Goal: Transaction & Acquisition: Purchase product/service

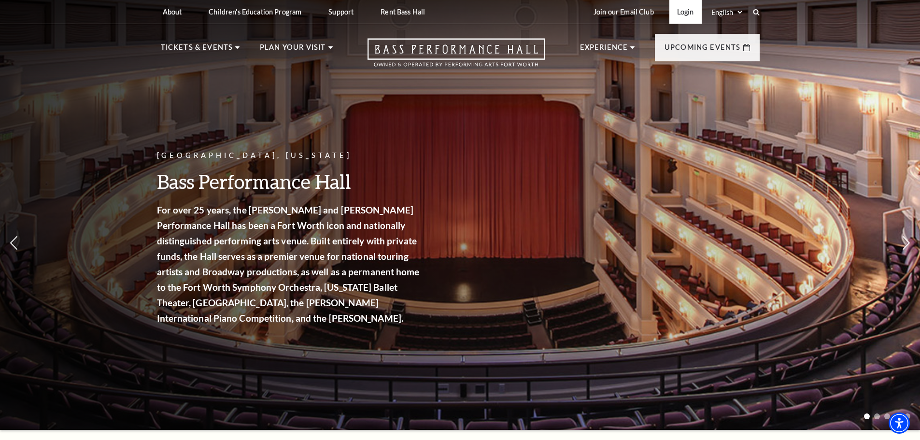
click at [686, 14] on link "Login" at bounding box center [685, 12] width 32 height 24
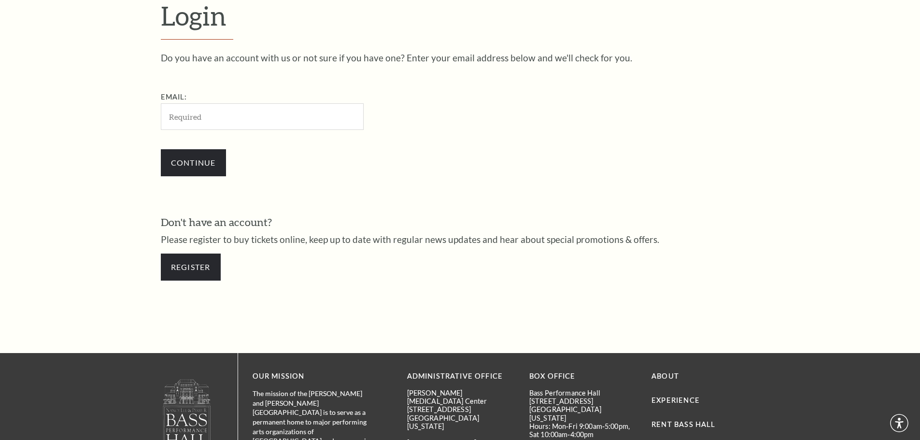
type input "natalierichardson1@gmail.com"
click at [189, 167] on input "Continue" at bounding box center [193, 162] width 65 height 27
click at [196, 167] on input "Continue" at bounding box center [193, 162] width 65 height 27
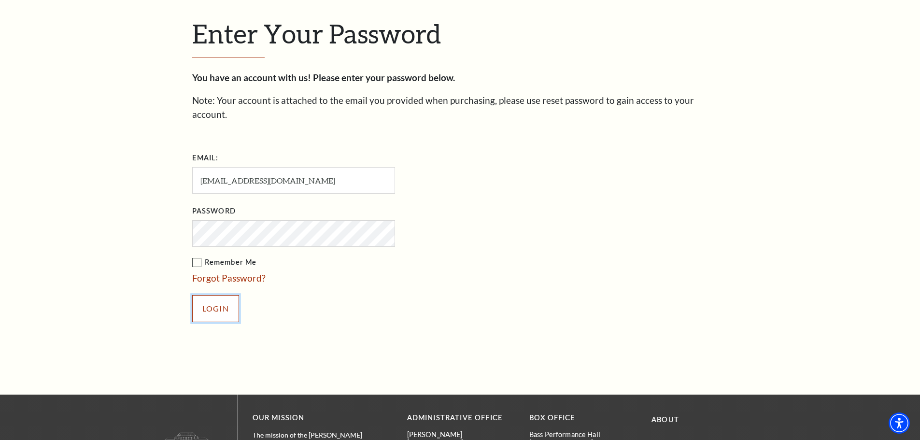
click at [219, 295] on input "Login" at bounding box center [215, 308] width 47 height 27
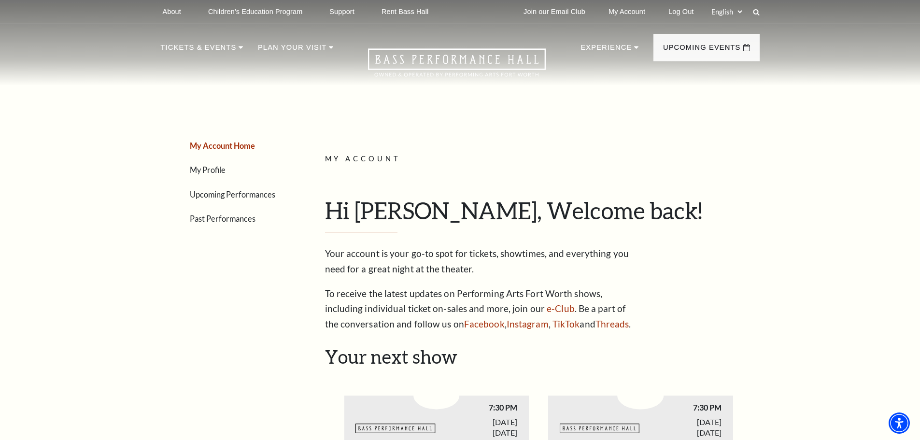
click at [215, 196] on link "Upcoming Performances" at bounding box center [232, 194] width 85 height 9
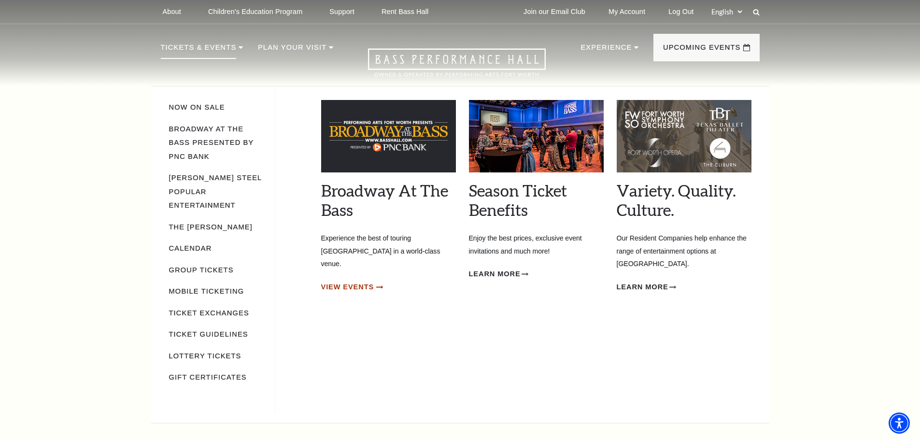
click at [357, 281] on span "View Events" at bounding box center [347, 287] width 53 height 12
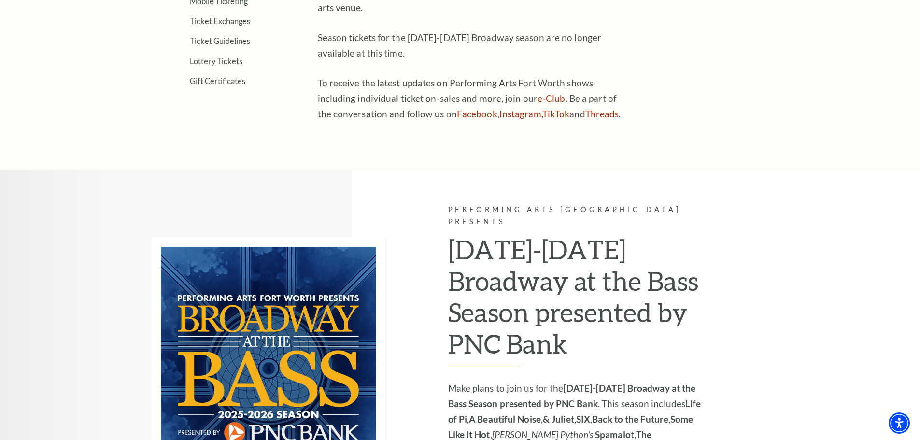
scroll to position [241, 0]
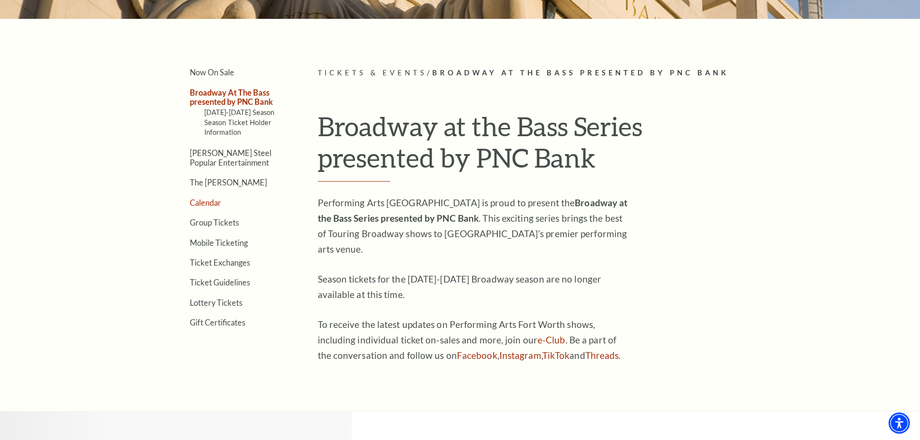
click at [204, 202] on link "Calendar" at bounding box center [205, 202] width 31 height 9
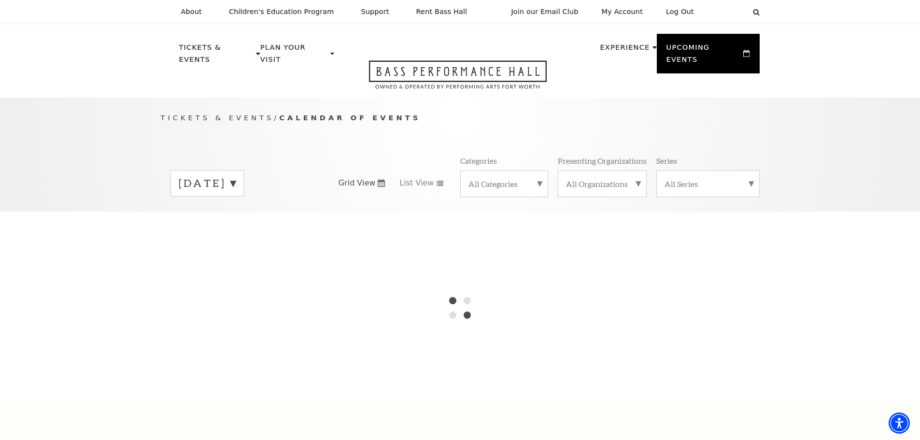
click at [236, 176] on label "September 2025" at bounding box center [207, 183] width 57 height 15
click at [235, 214] on div at bounding box center [460, 307] width 920 height 193
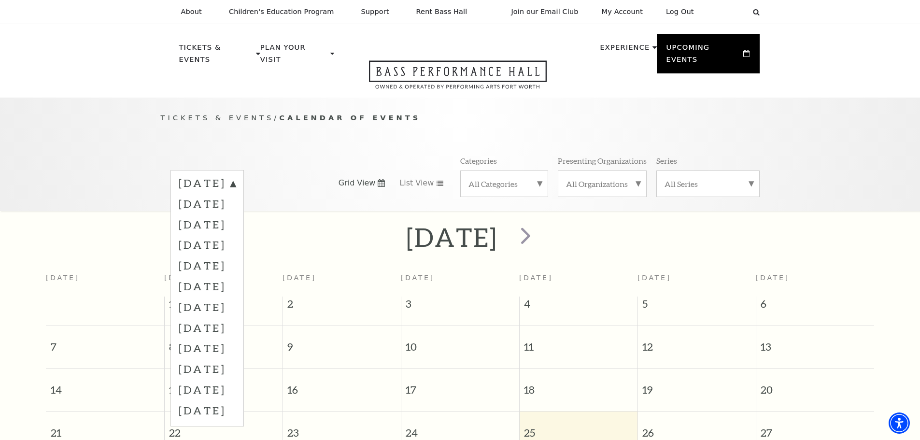
scroll to position [85, 0]
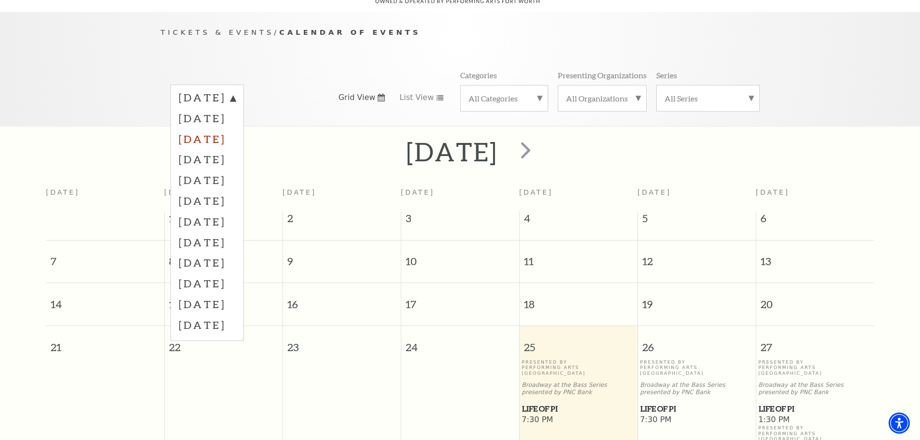
click at [236, 128] on label "November 2025" at bounding box center [207, 138] width 57 height 21
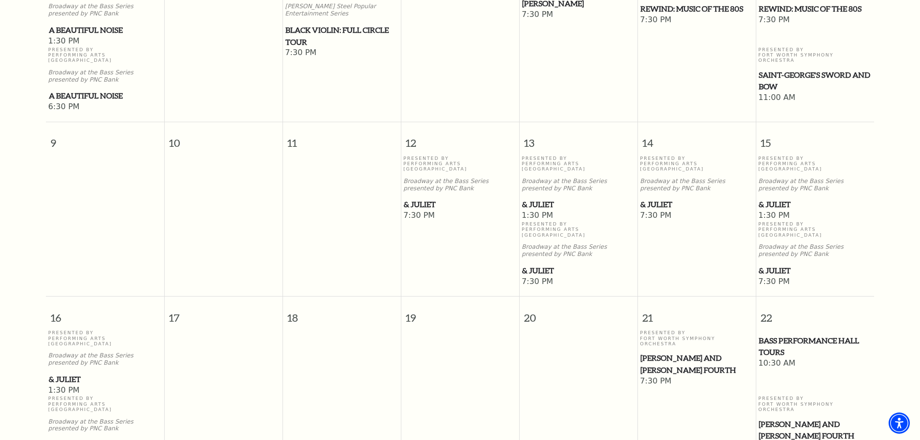
scroll to position [520, 0]
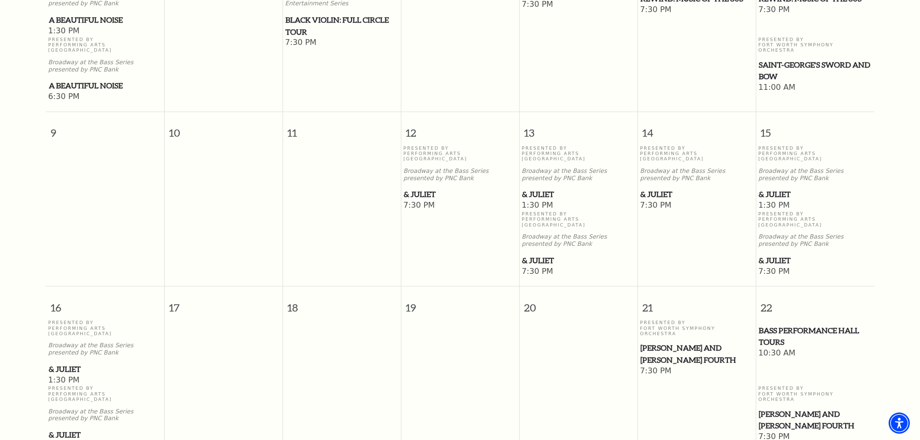
click at [659, 188] on span "& Juliet" at bounding box center [696, 194] width 112 height 12
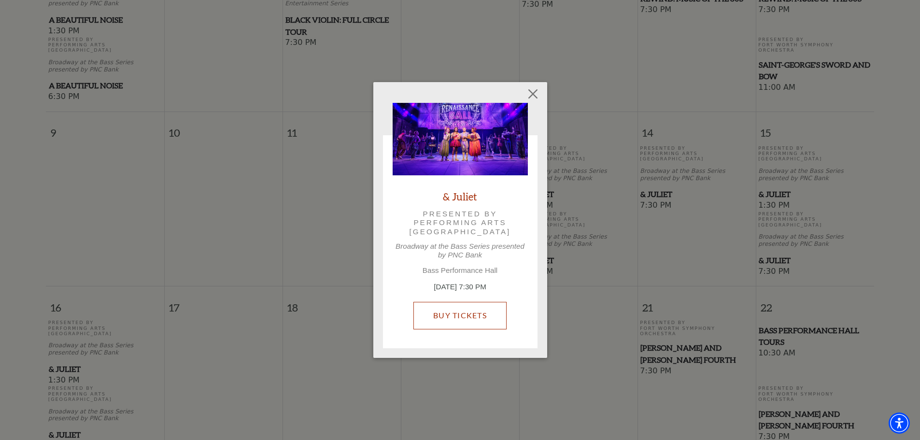
click at [467, 314] on link "Buy Tickets" at bounding box center [459, 315] width 93 height 27
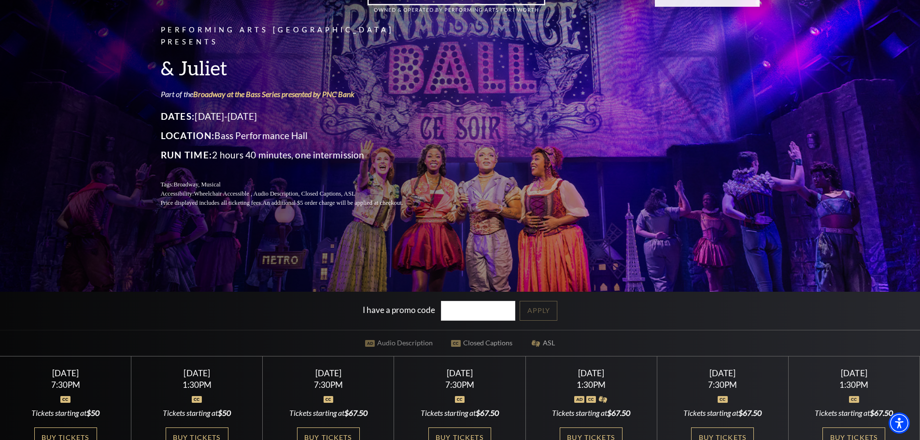
scroll to position [97, 0]
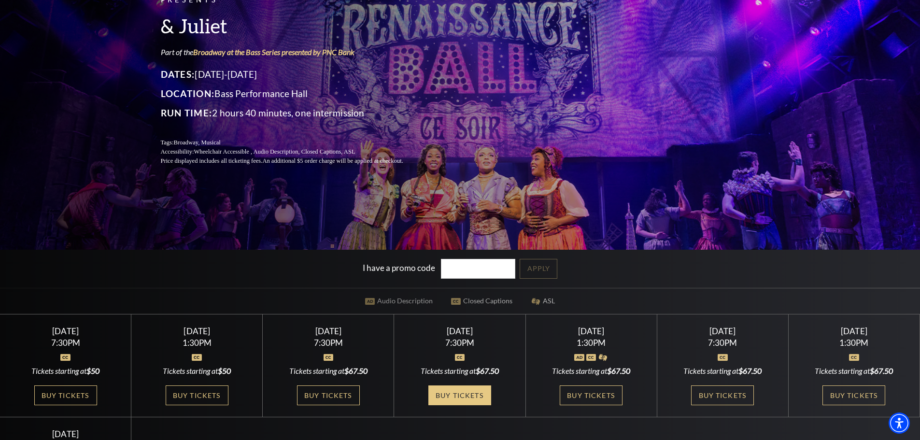
click at [450, 399] on link "Buy Tickets" at bounding box center [459, 395] width 63 height 20
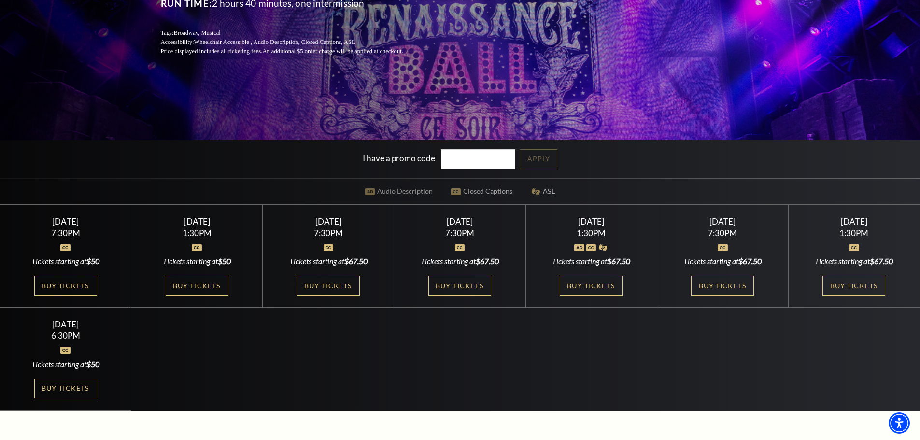
scroll to position [241, 0]
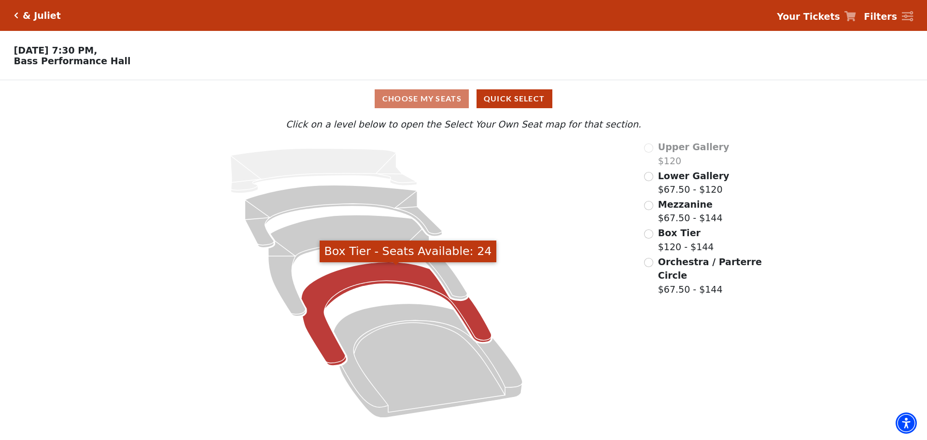
click at [335, 280] on icon "Box Tier - Seats Available: 24" at bounding box center [396, 314] width 190 height 104
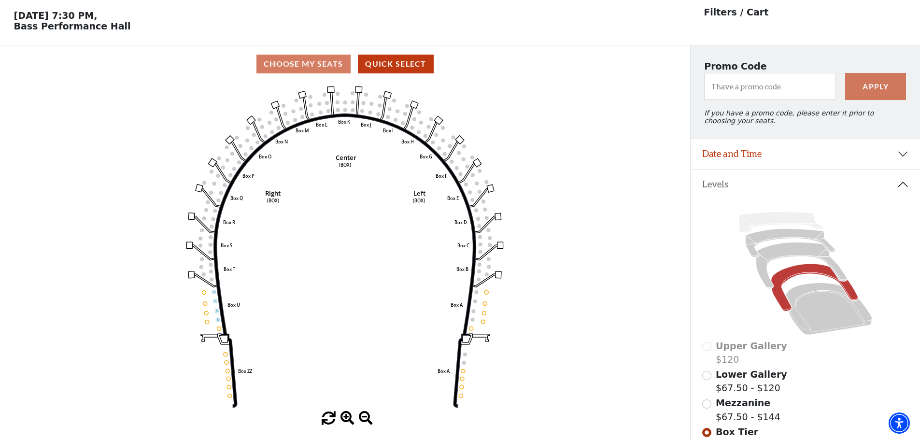
scroll to position [45, 0]
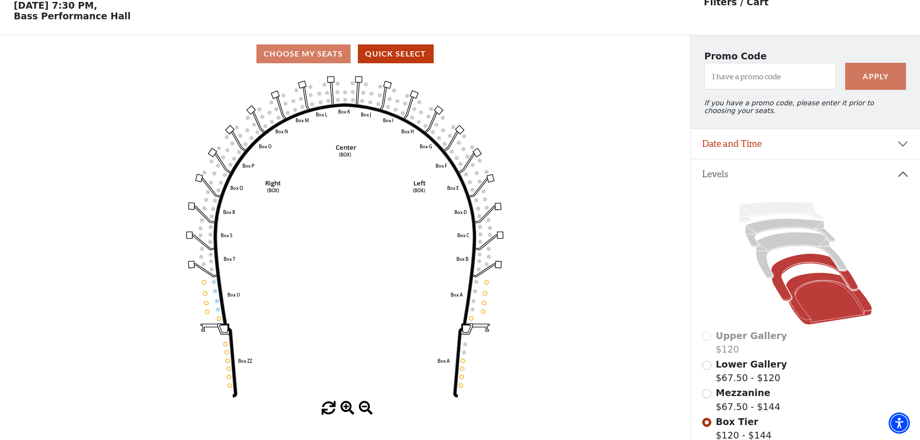
click at [799, 288] on icon at bounding box center [828, 299] width 86 height 52
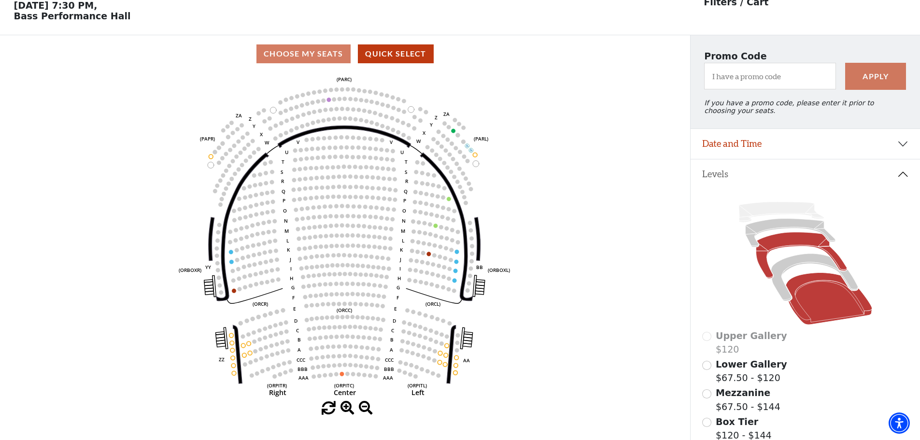
click at [791, 246] on icon at bounding box center [800, 255] width 91 height 46
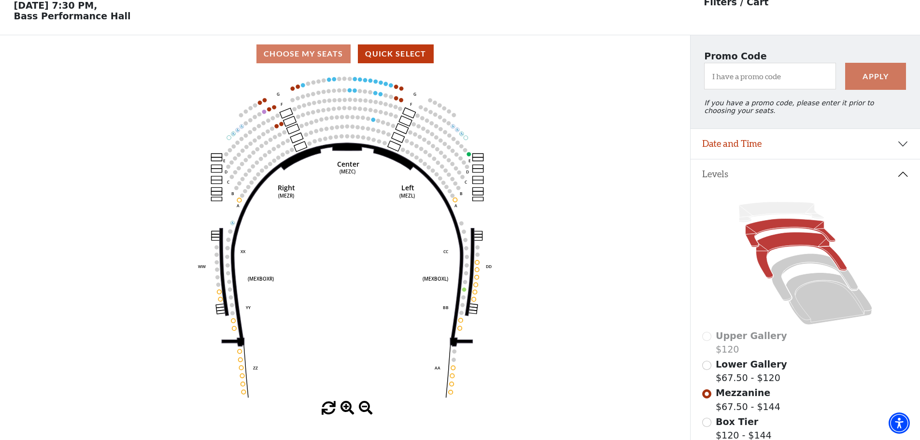
click at [754, 237] on icon at bounding box center [790, 233] width 90 height 28
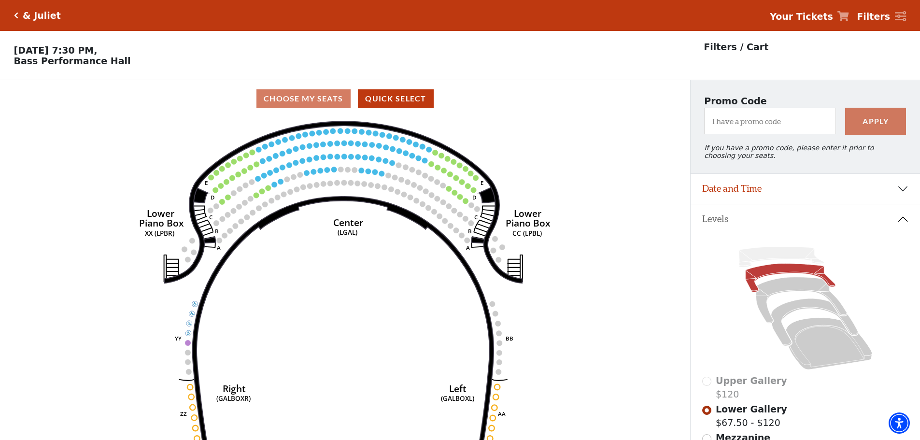
scroll to position [48, 0]
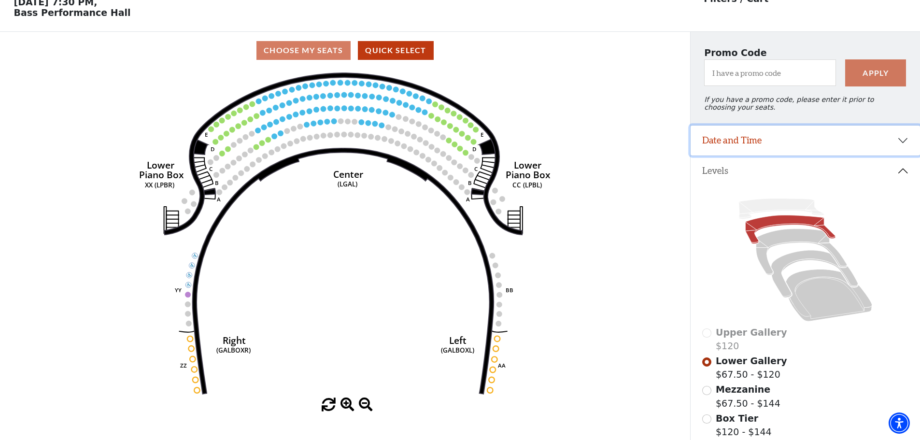
click at [726, 144] on button "Date and Time" at bounding box center [804, 141] width 229 height 30
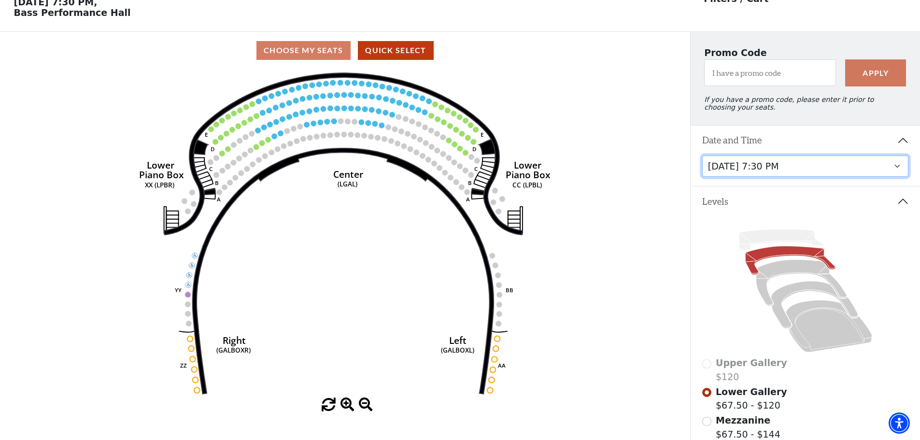
click at [728, 173] on select "Thursday, November 13 at 1:30 PM Wednesday, November 12 at 7:30 PM Thursday, No…" at bounding box center [805, 166] width 207 height 22
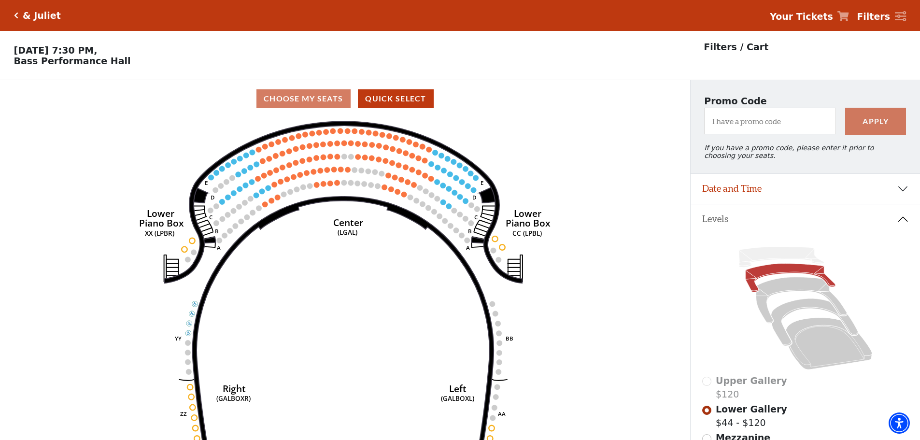
scroll to position [45, 0]
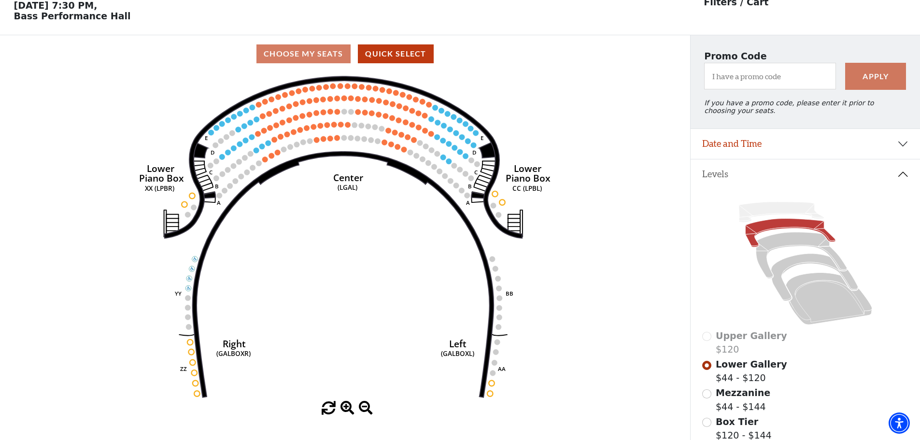
click at [712, 211] on icon at bounding box center [805, 263] width 207 height 130
click at [786, 265] on icon at bounding box center [813, 277] width 87 height 47
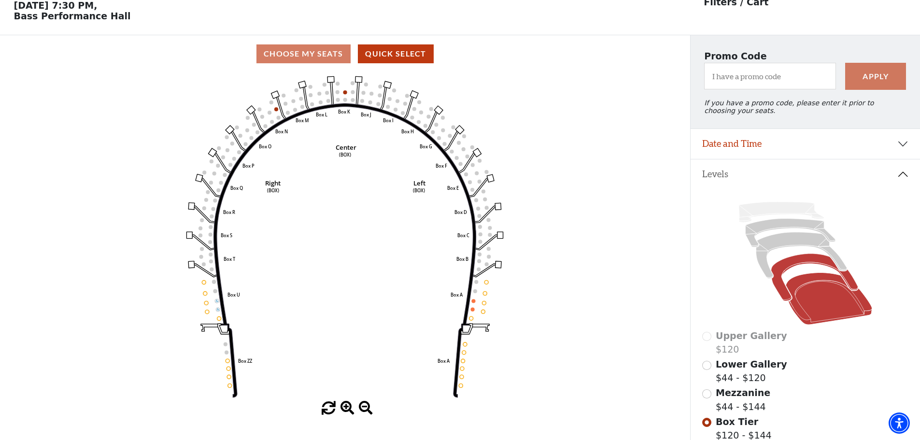
click at [809, 289] on icon at bounding box center [828, 299] width 86 height 52
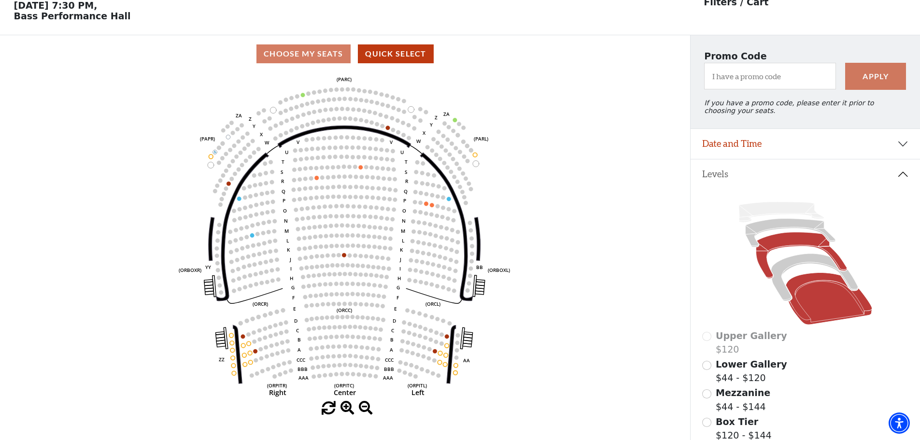
click at [779, 247] on icon at bounding box center [800, 255] width 91 height 46
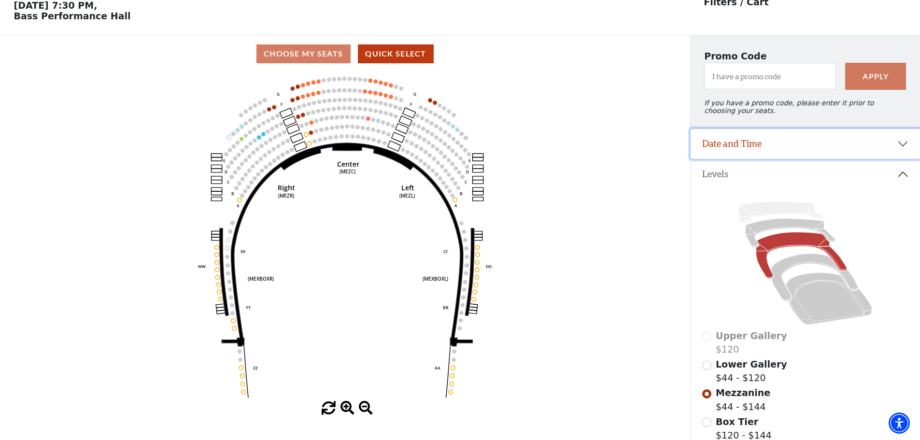
click at [721, 152] on button "Date and Time" at bounding box center [804, 144] width 229 height 30
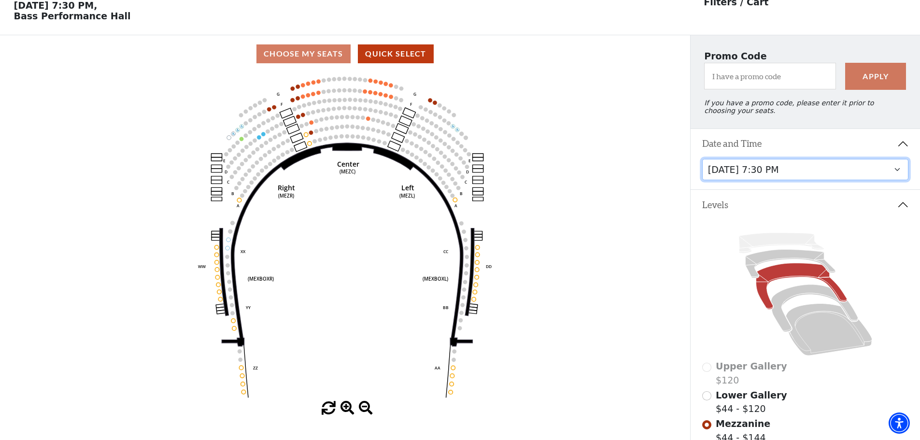
click at [759, 176] on select "Thursday, November 13 at 1:30 PM Wednesday, November 12 at 7:30 PM Thursday, No…" at bounding box center [805, 170] width 207 height 22
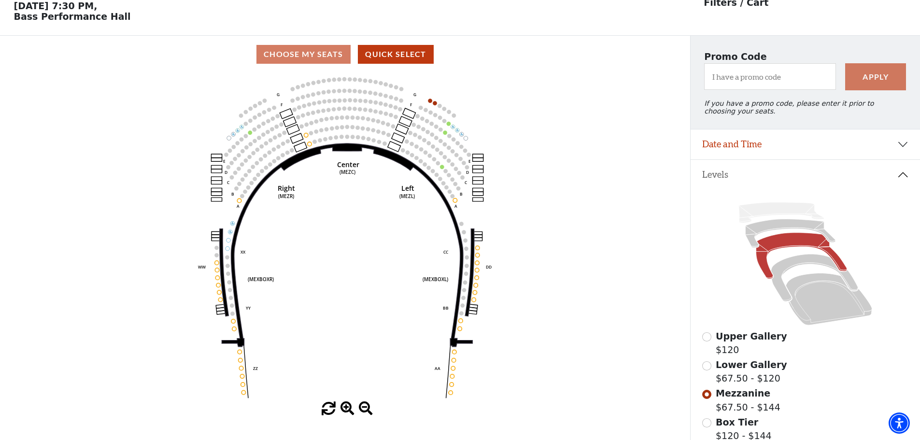
scroll to position [45, 0]
click at [804, 295] on icon at bounding box center [828, 299] width 86 height 52
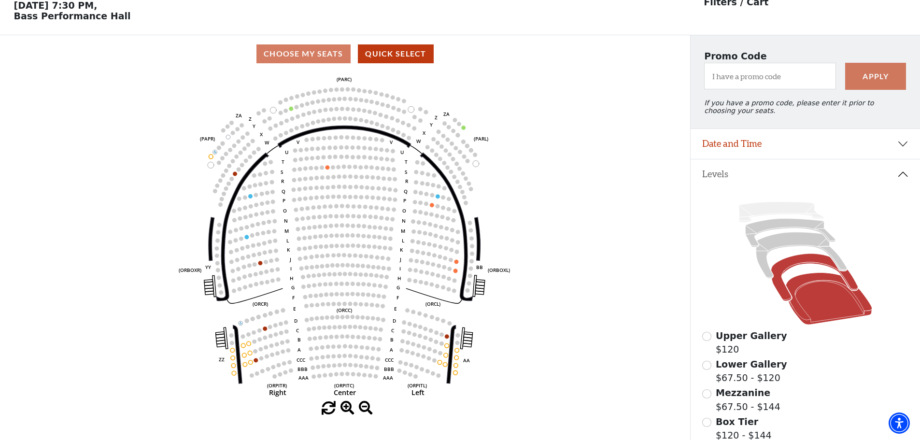
click at [798, 264] on icon at bounding box center [813, 277] width 87 height 47
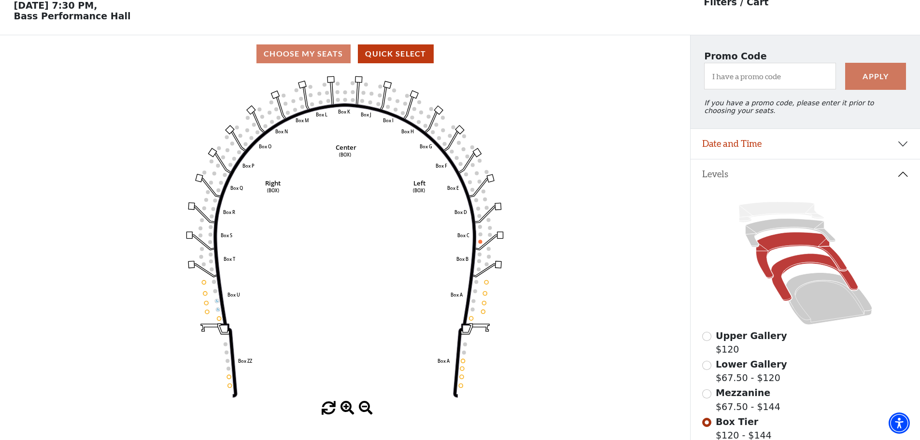
click at [785, 248] on icon at bounding box center [800, 255] width 91 height 46
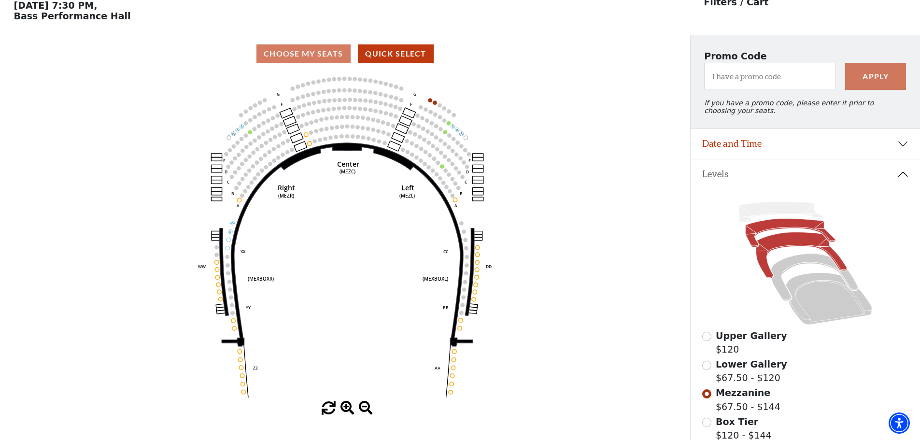
click at [789, 227] on icon at bounding box center [790, 233] width 90 height 28
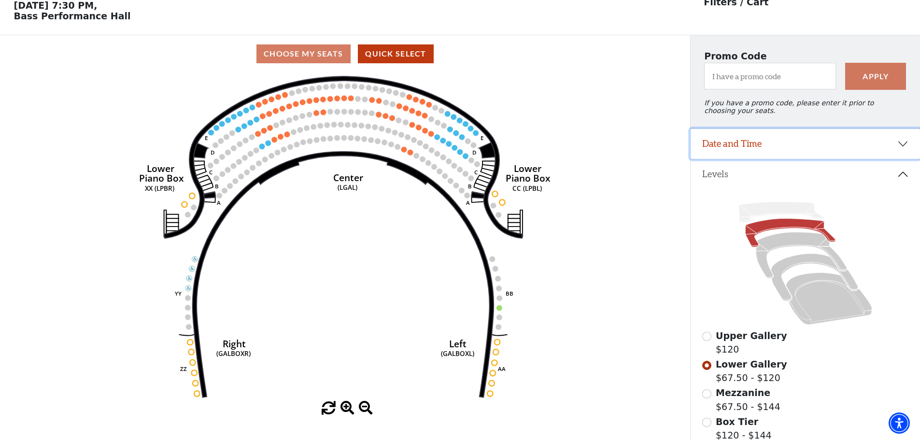
click at [743, 154] on button "Date and Time" at bounding box center [804, 144] width 229 height 30
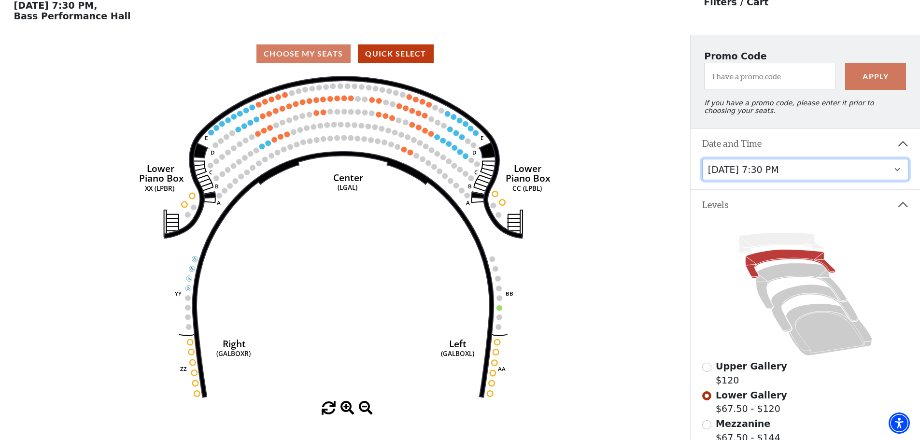
click at [739, 173] on select "[DATE] 1:30 PM [DATE] 7:30 PM [DATE] 7:30 PM [DATE] 7:30 PM [DATE] 1:30 PM [DAT…" at bounding box center [805, 170] width 207 height 22
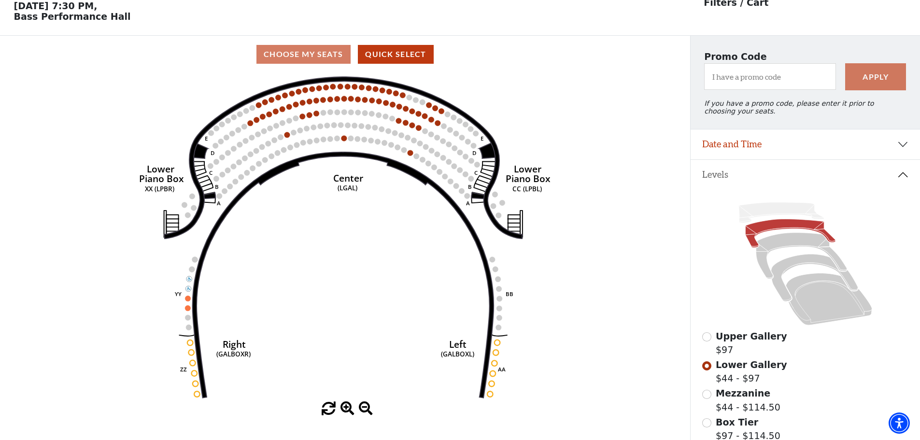
scroll to position [45, 0]
click at [810, 297] on icon at bounding box center [828, 299] width 86 height 52
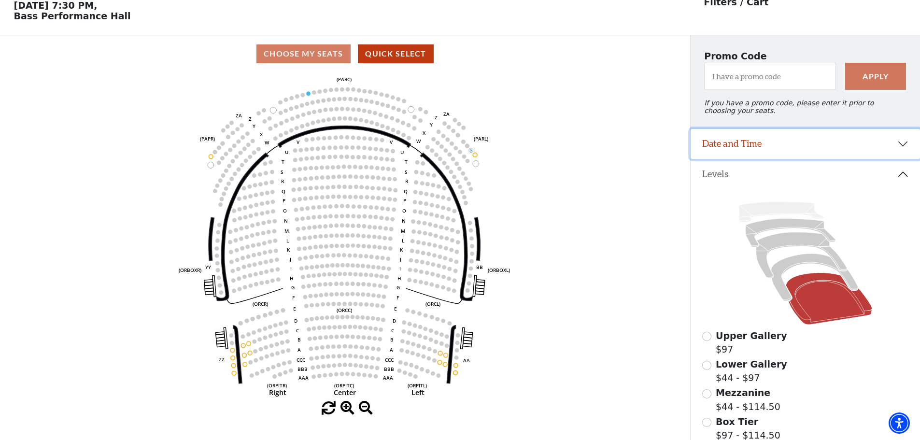
click at [733, 148] on button "Date and Time" at bounding box center [804, 144] width 229 height 30
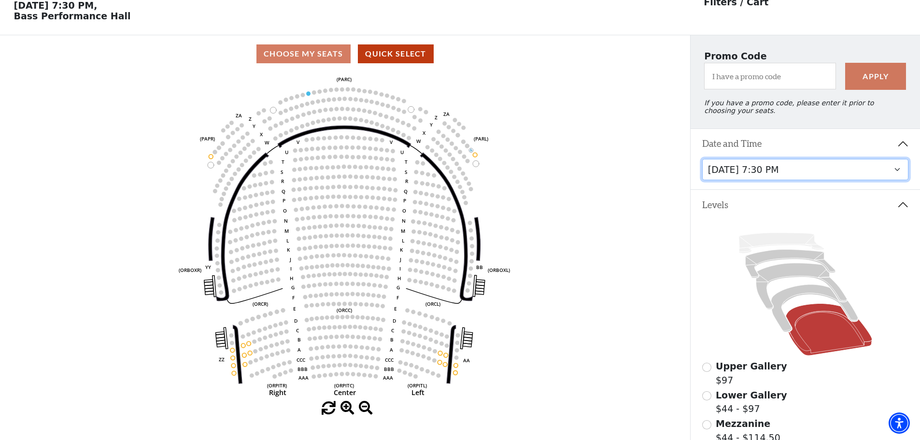
click at [736, 177] on select "Thursday, November 13 at 1:30 PM Wednesday, November 12 at 7:30 PM Thursday, No…" at bounding box center [805, 170] width 207 height 22
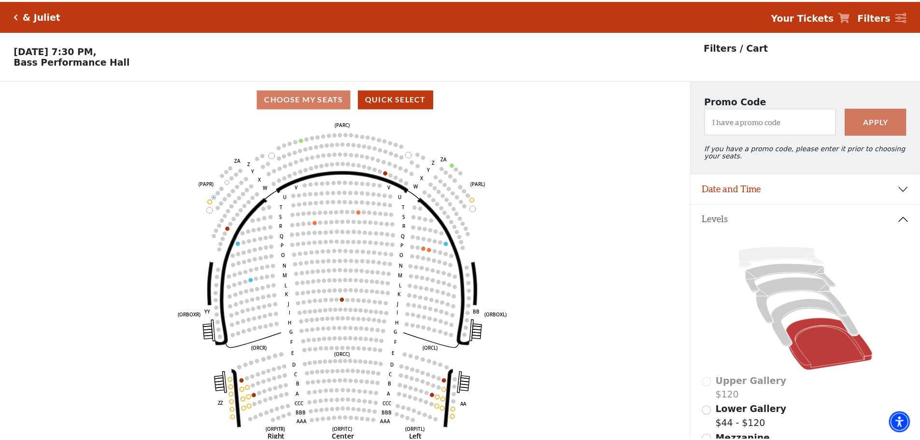
scroll to position [45, 0]
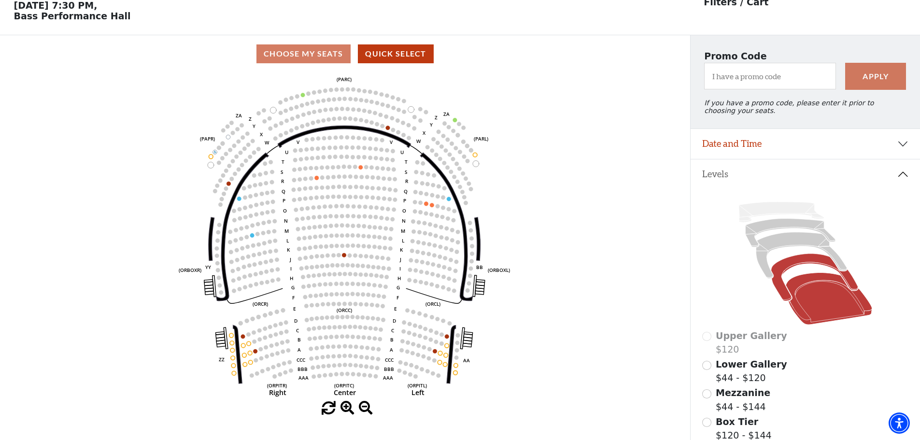
click at [796, 265] on icon at bounding box center [813, 277] width 87 height 47
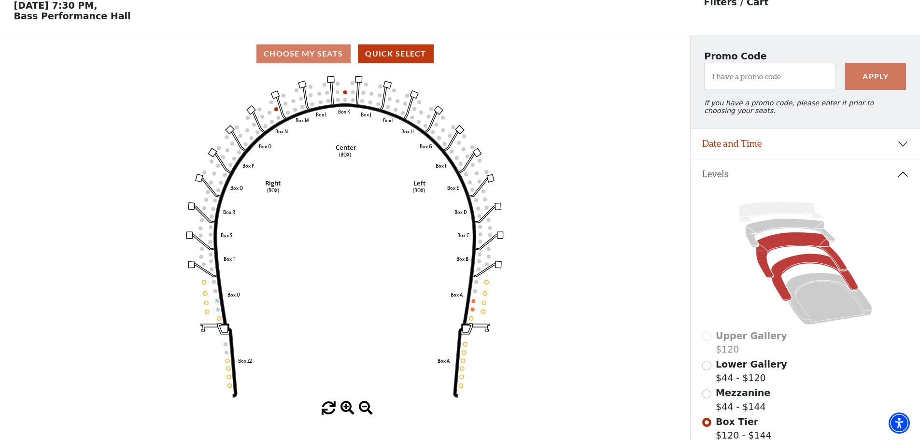
click at [779, 244] on icon at bounding box center [800, 255] width 91 height 46
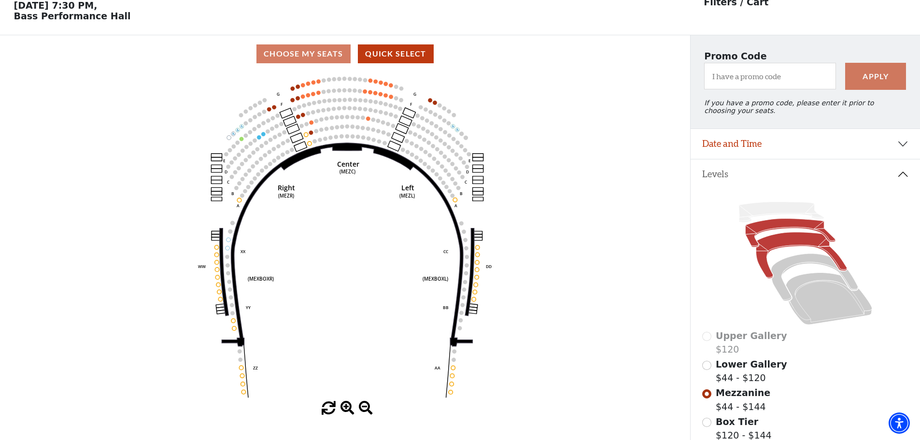
click at [779, 229] on icon at bounding box center [790, 233] width 90 height 28
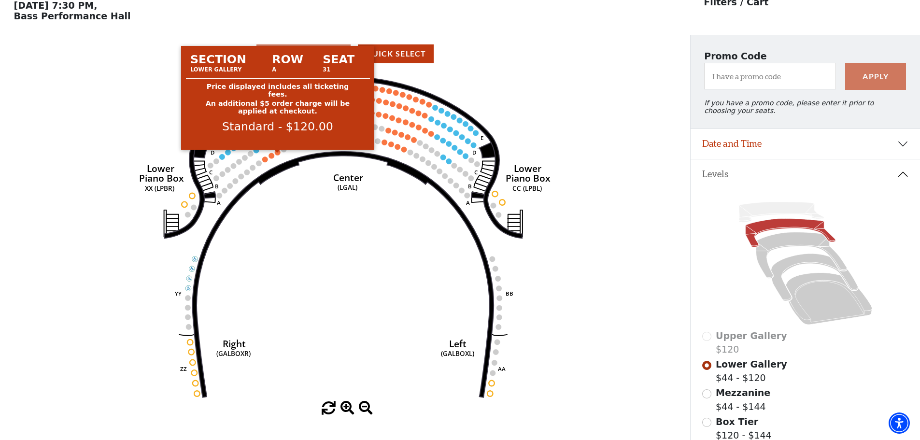
click at [279, 155] on circle at bounding box center [278, 153] width 6 height 6
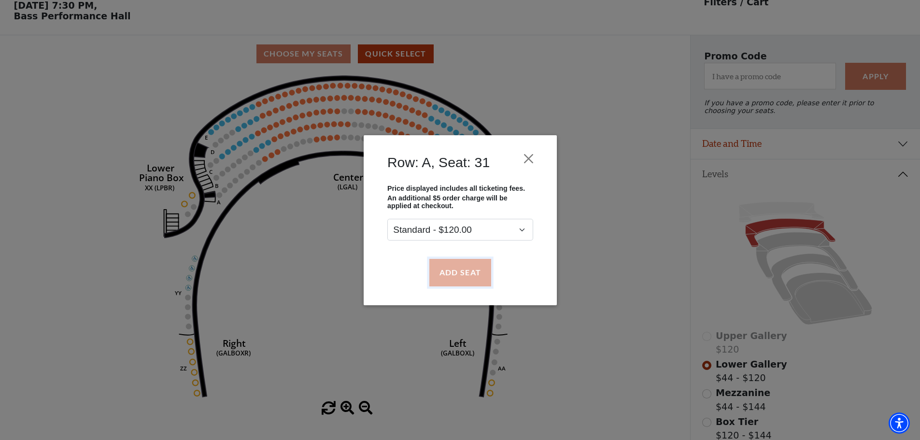
click at [466, 271] on button "Add Seat" at bounding box center [460, 272] width 62 height 27
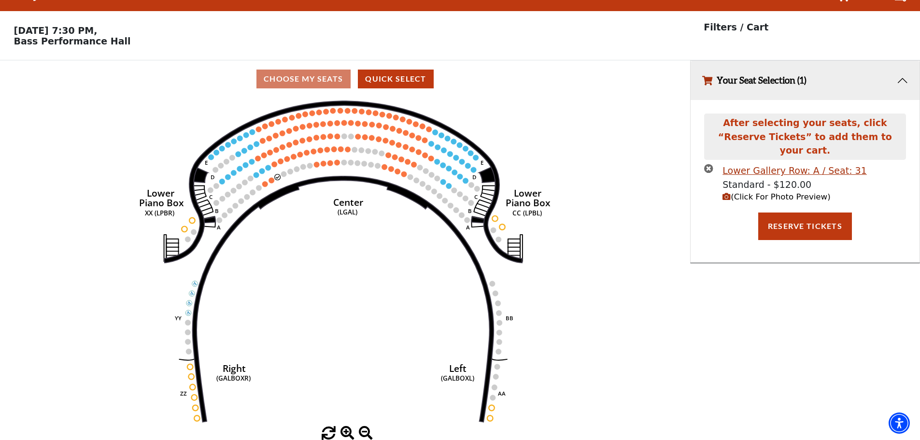
scroll to position [0, 0]
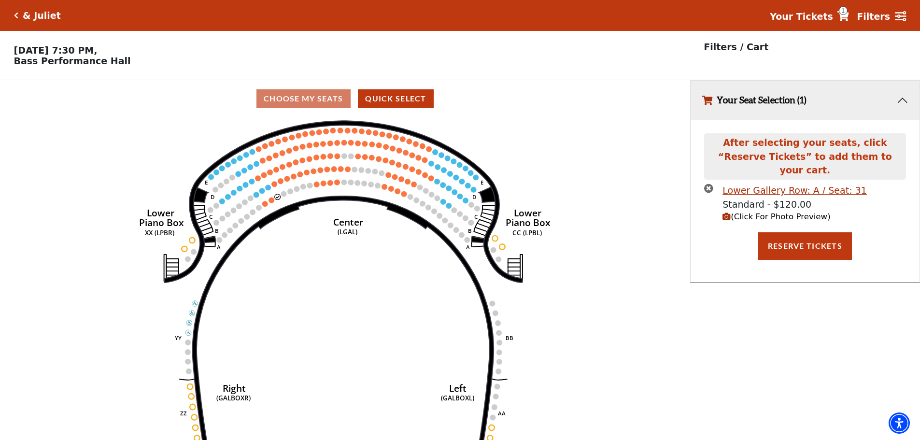
click at [274, 203] on use "Seat Selected" at bounding box center [271, 200] width 6 height 6
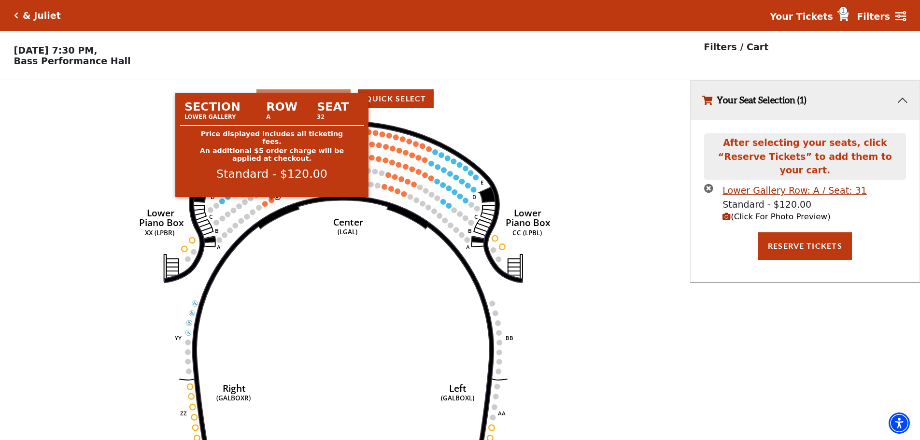
click at [272, 203] on circle at bounding box center [272, 200] width 6 height 6
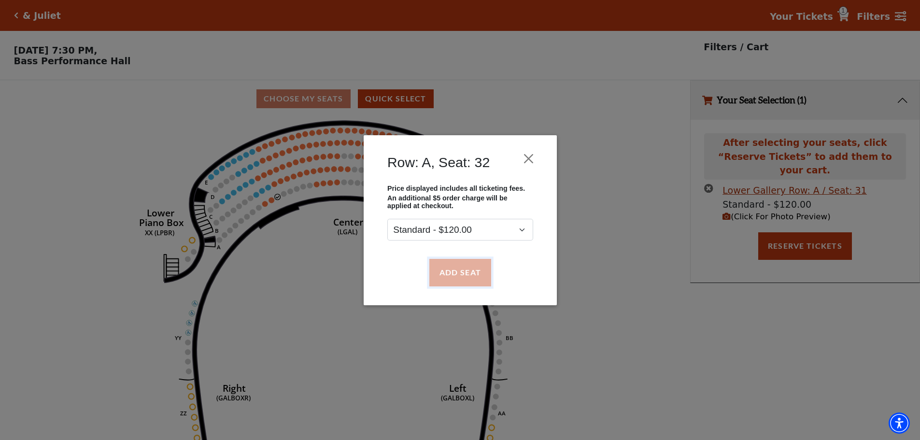
click at [471, 268] on button "Add Seat" at bounding box center [460, 272] width 62 height 27
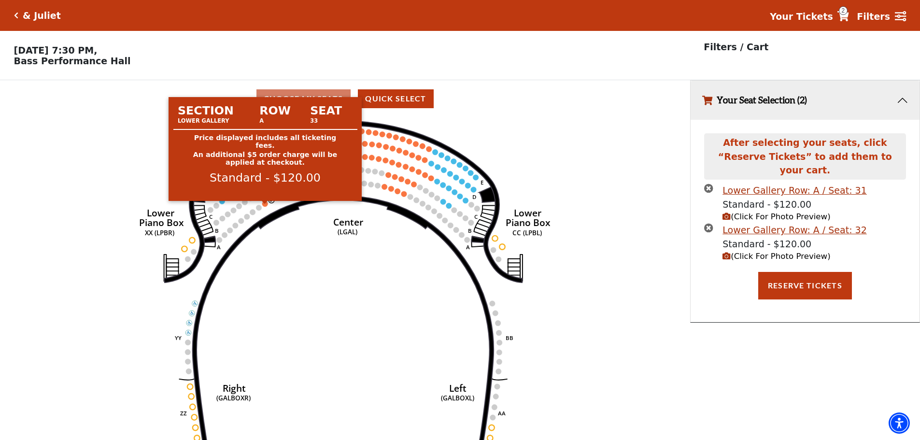
click at [265, 207] on circle at bounding box center [265, 204] width 6 height 6
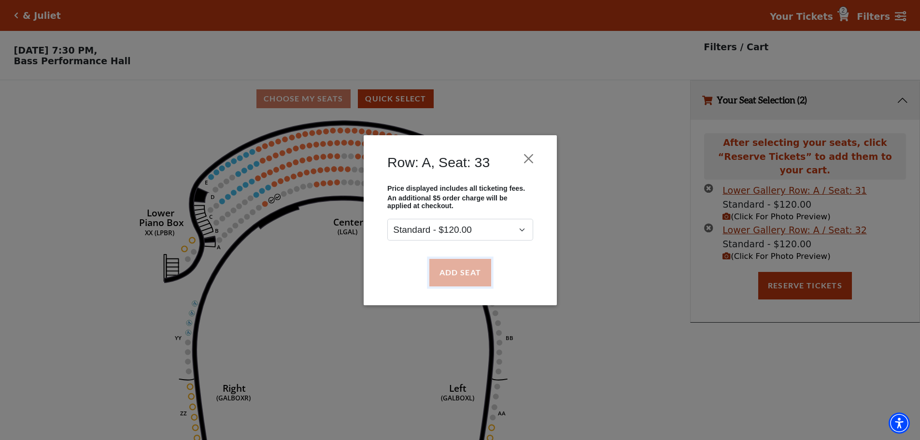
click at [466, 272] on button "Add Seat" at bounding box center [460, 272] width 62 height 27
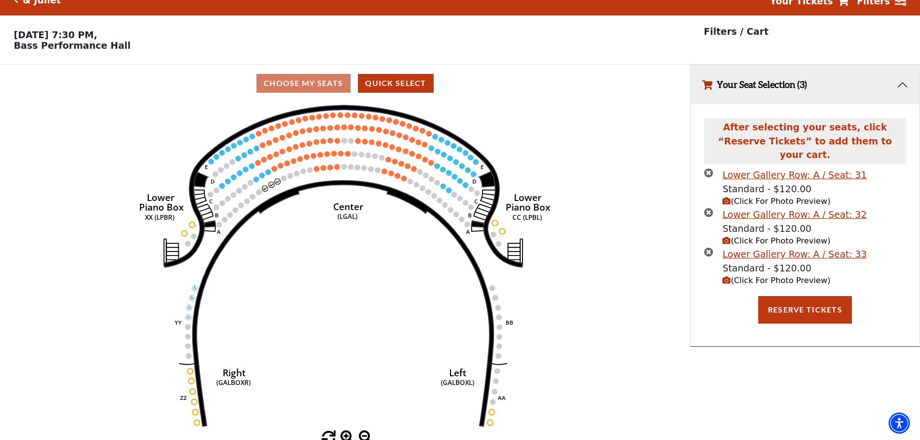
scroll to position [24, 0]
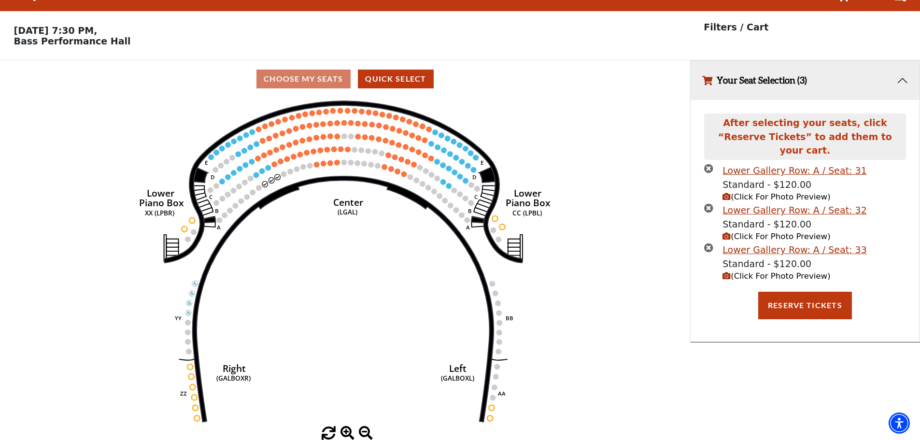
click at [902, 80] on button "Your Seat Selection (3)" at bounding box center [804, 80] width 229 height 39
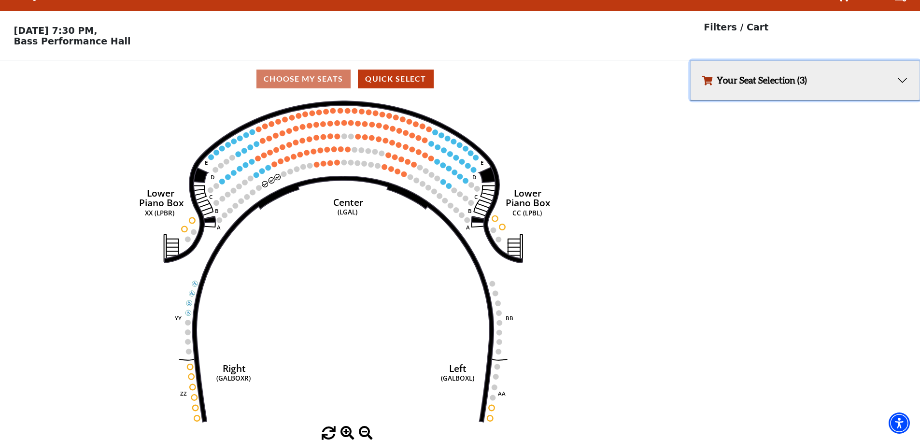
click at [815, 76] on button "Your Seat Selection (3)" at bounding box center [804, 80] width 229 height 39
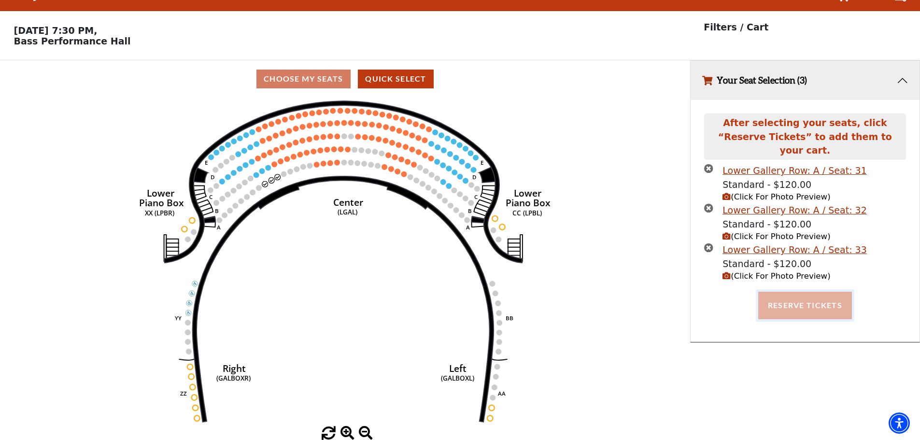
click at [786, 292] on button "Reserve Tickets" at bounding box center [805, 305] width 94 height 27
click at [788, 271] on span "(Click For Photo Preview)" at bounding box center [776, 275] width 108 height 9
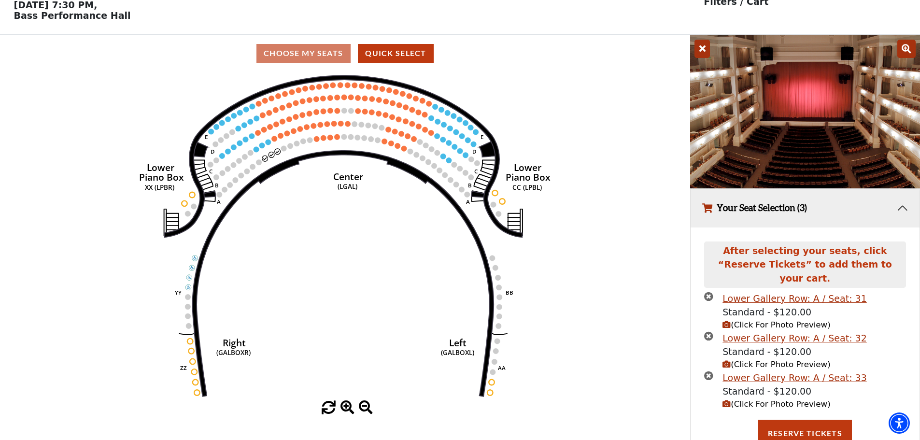
scroll to position [108, 0]
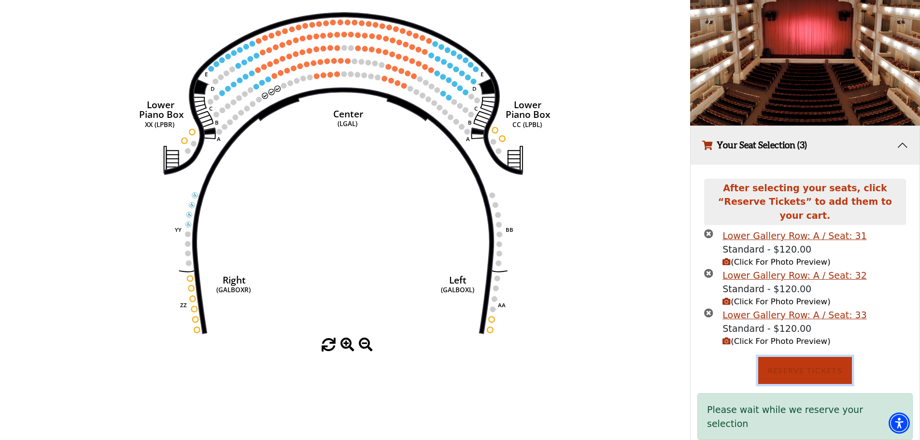
click at [810, 357] on button "Reserve Tickets" at bounding box center [805, 370] width 94 height 27
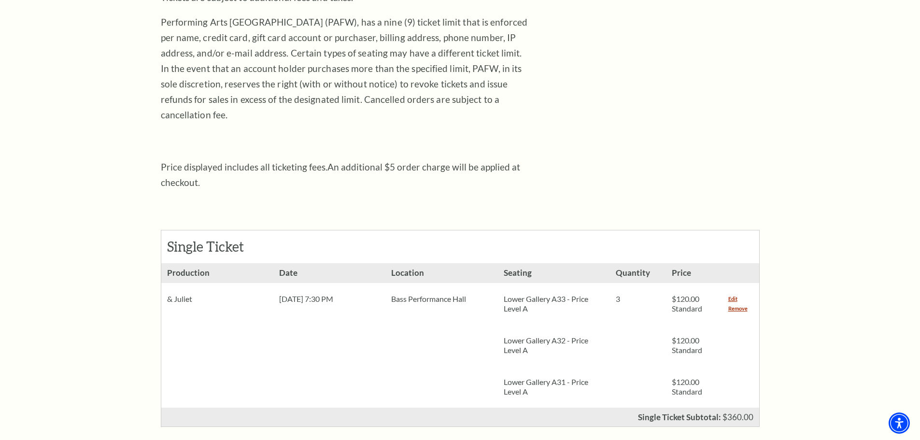
scroll to position [241, 0]
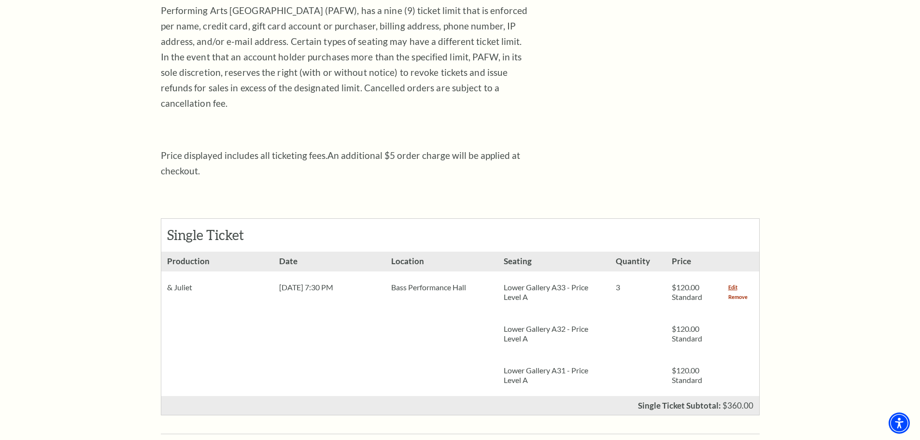
click at [734, 292] on link "Remove" at bounding box center [737, 297] width 19 height 10
click at [731, 292] on link "Remove" at bounding box center [737, 297] width 19 height 10
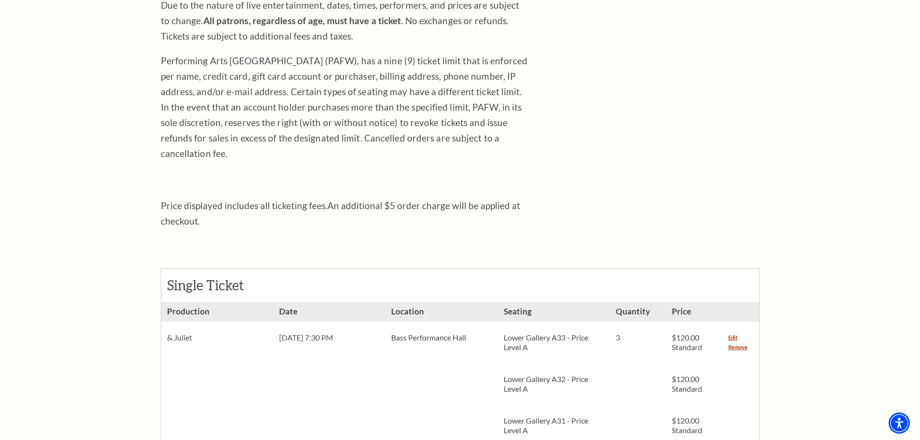
scroll to position [0, 0]
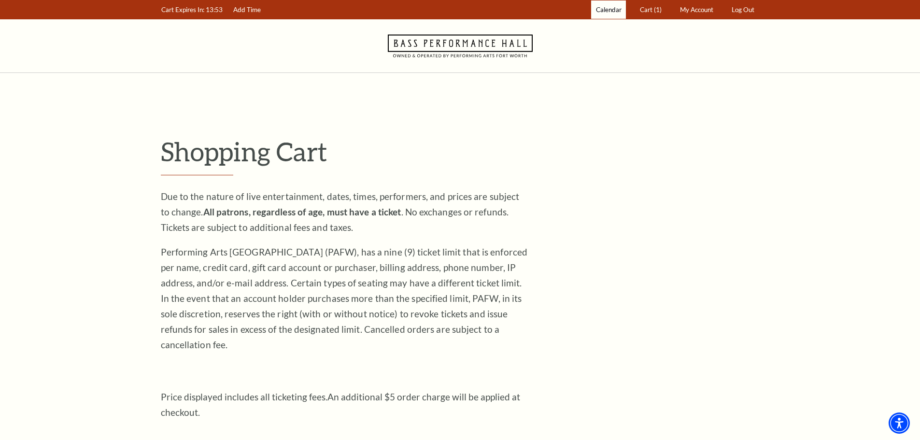
click at [609, 11] on span "Calendar" at bounding box center [609, 10] width 26 height 8
click at [423, 42] on icon "Navigate to Bass Performance Hall homepage" at bounding box center [460, 45] width 145 height 53
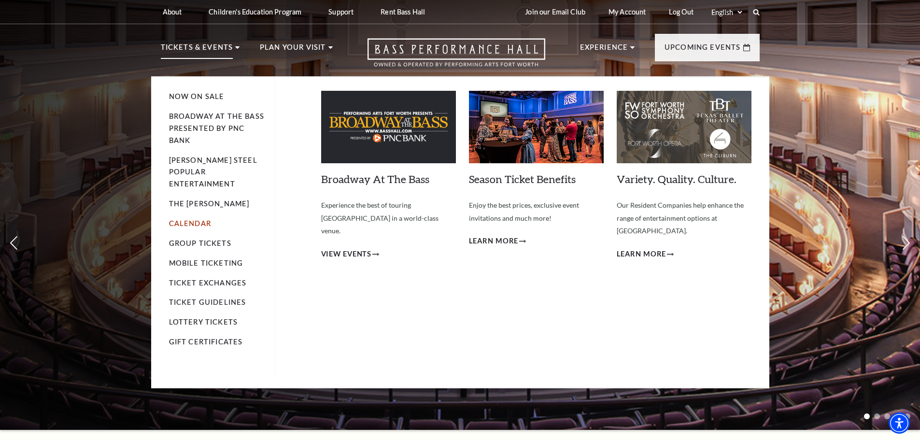
click at [193, 219] on link "Calendar" at bounding box center [190, 223] width 42 height 8
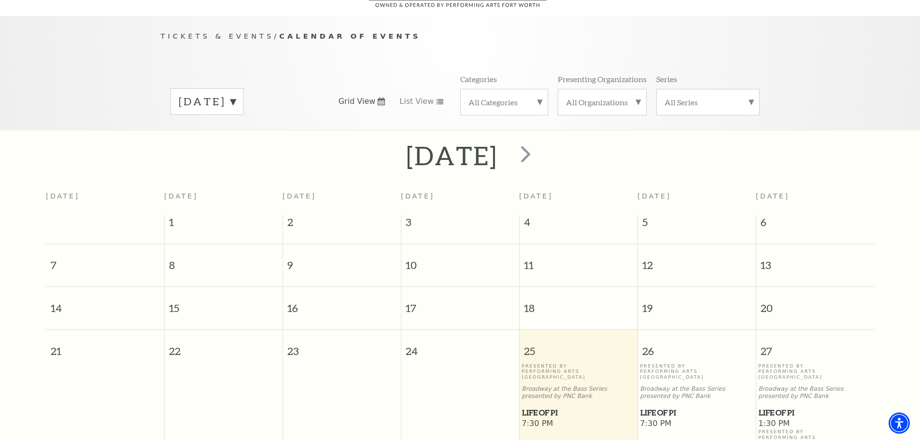
scroll to position [85, 0]
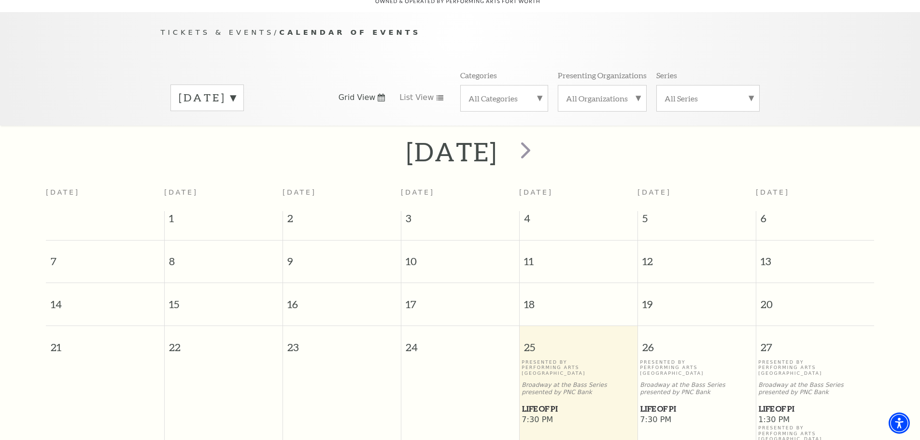
click at [236, 90] on label "[DATE]" at bounding box center [207, 97] width 57 height 15
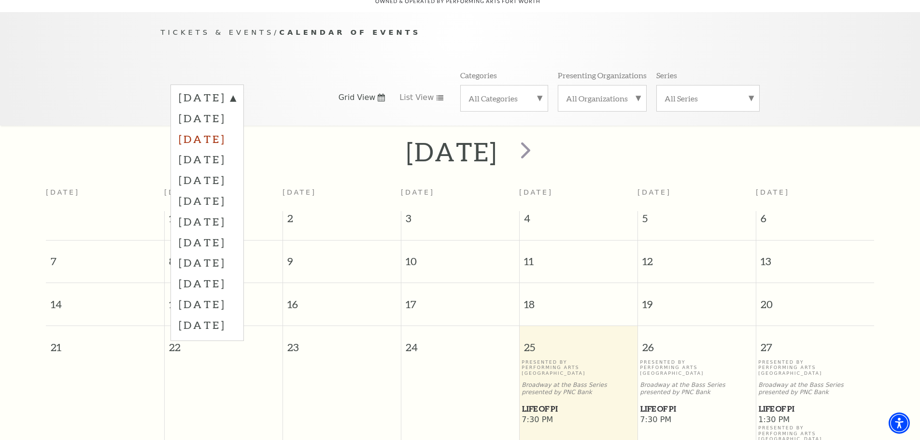
click at [206, 128] on label "[DATE]" at bounding box center [207, 138] width 57 height 21
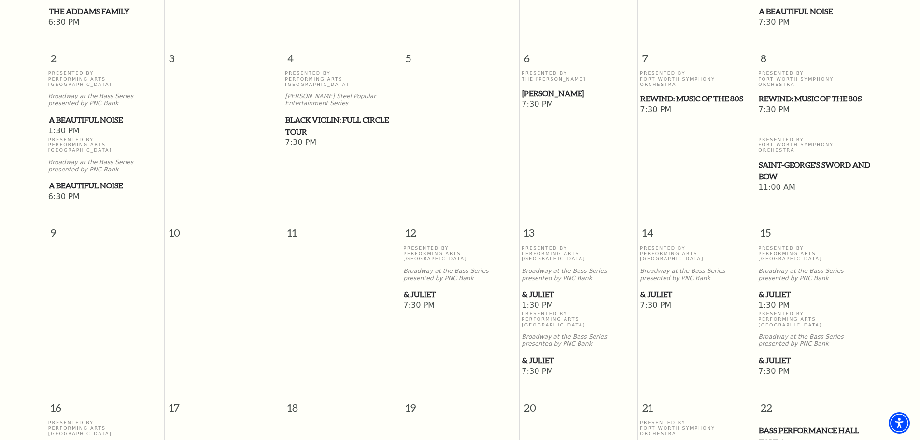
scroll to position [423, 0]
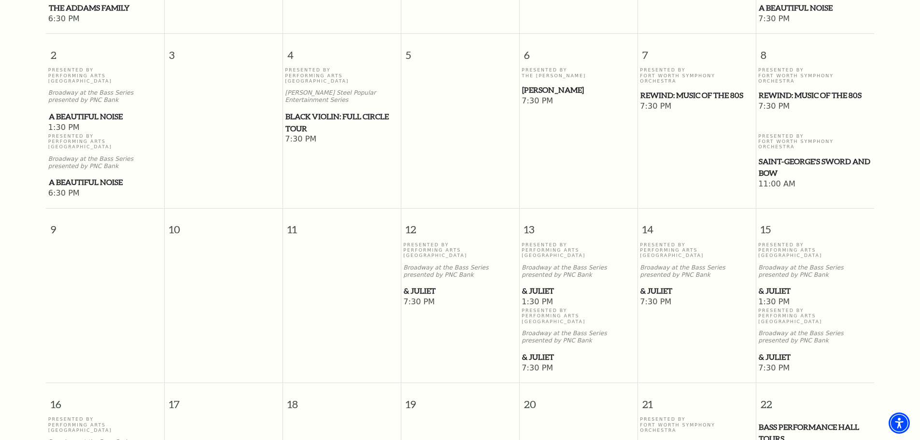
click at [660, 285] on span "& Juliet" at bounding box center [696, 291] width 112 height 12
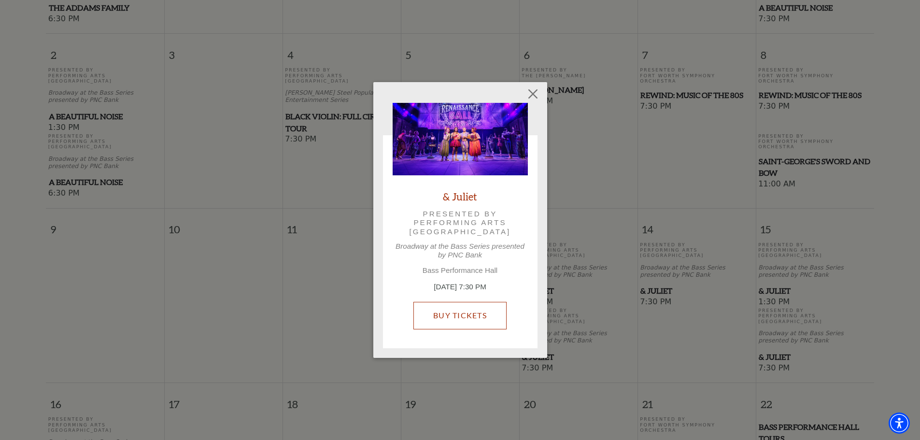
click at [449, 313] on link "Buy Tickets" at bounding box center [459, 315] width 93 height 27
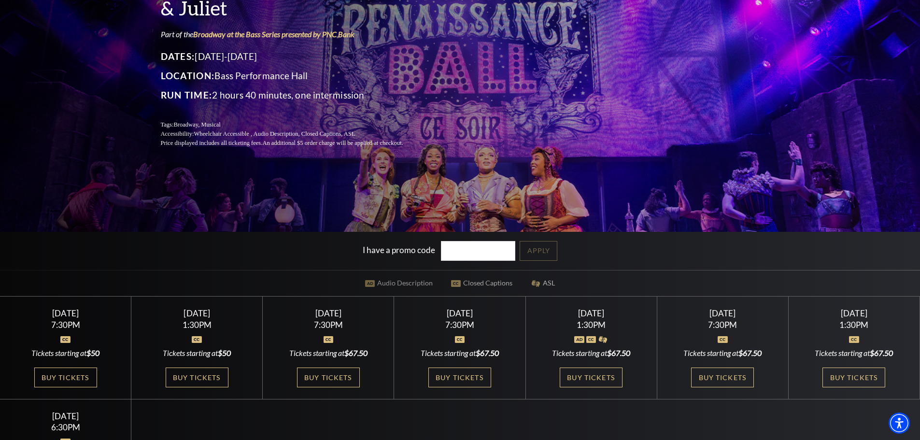
scroll to position [193, 0]
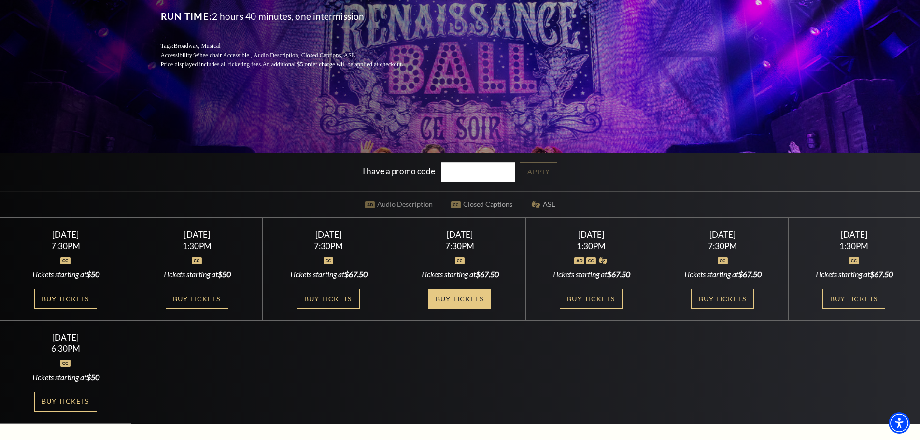
click at [457, 296] on link "Buy Tickets" at bounding box center [459, 299] width 63 height 20
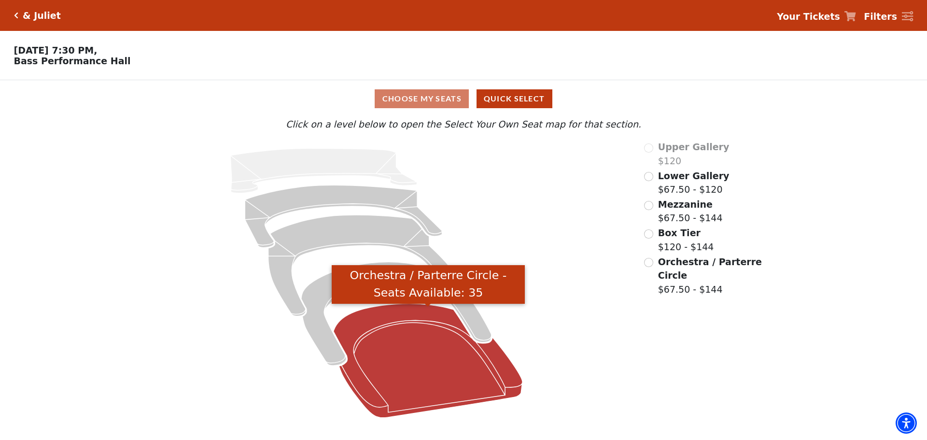
click at [366, 324] on icon "Orchestra / Parterre Circle - Seats Available: 35" at bounding box center [428, 361] width 189 height 114
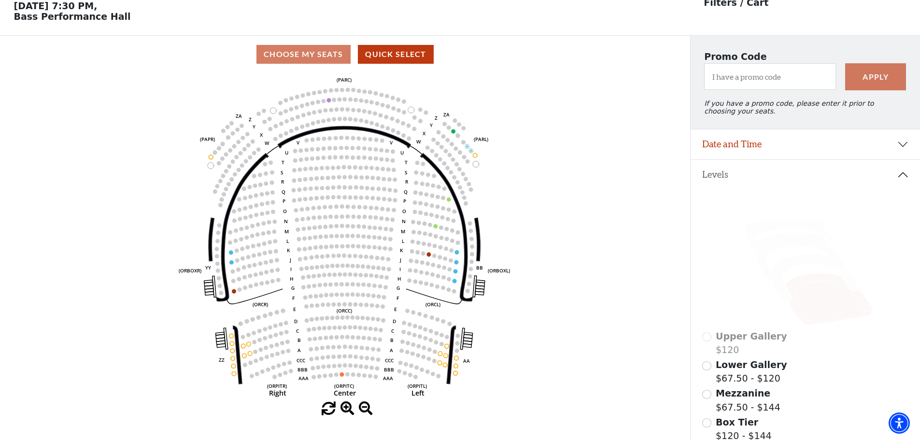
scroll to position [45, 0]
click at [793, 266] on icon at bounding box center [813, 277] width 87 height 47
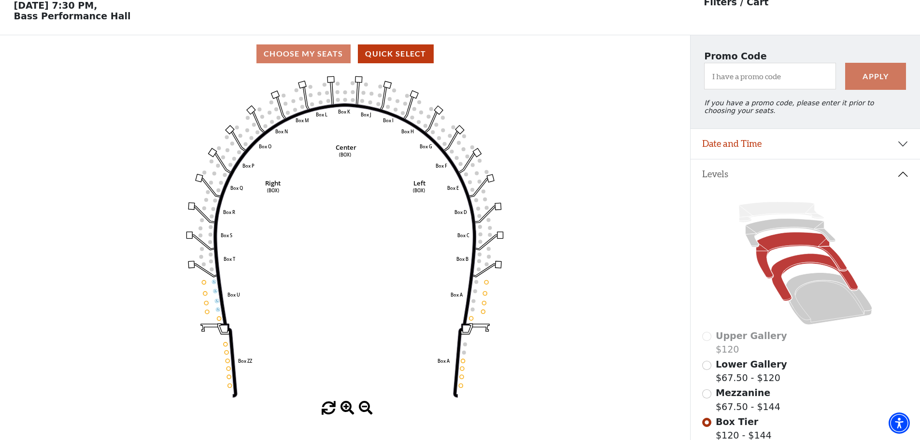
click at [788, 241] on icon at bounding box center [800, 255] width 91 height 46
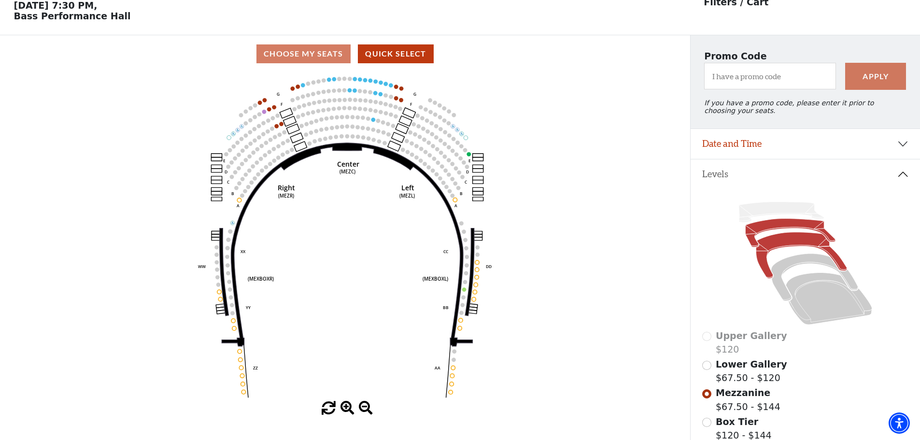
click at [772, 229] on icon at bounding box center [790, 233] width 90 height 28
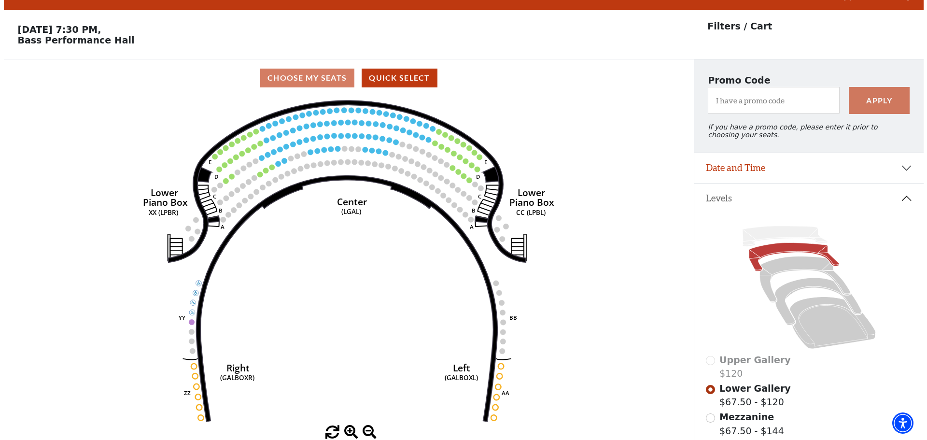
scroll to position [0, 0]
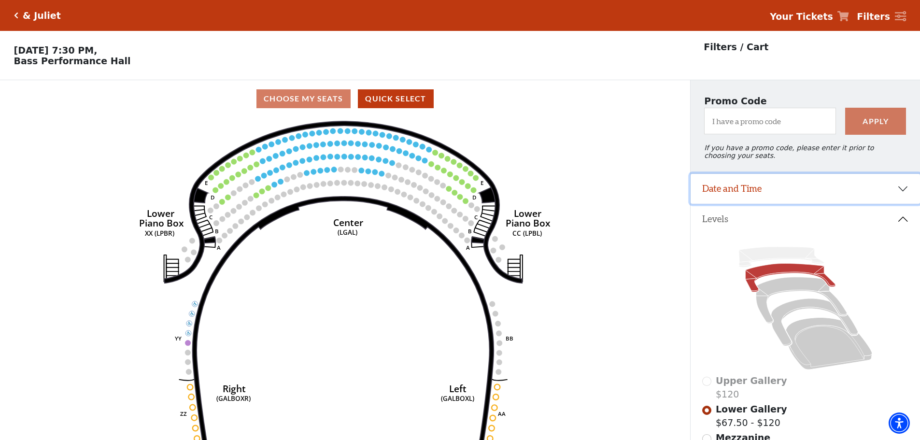
click at [738, 191] on button "Date and Time" at bounding box center [804, 189] width 229 height 30
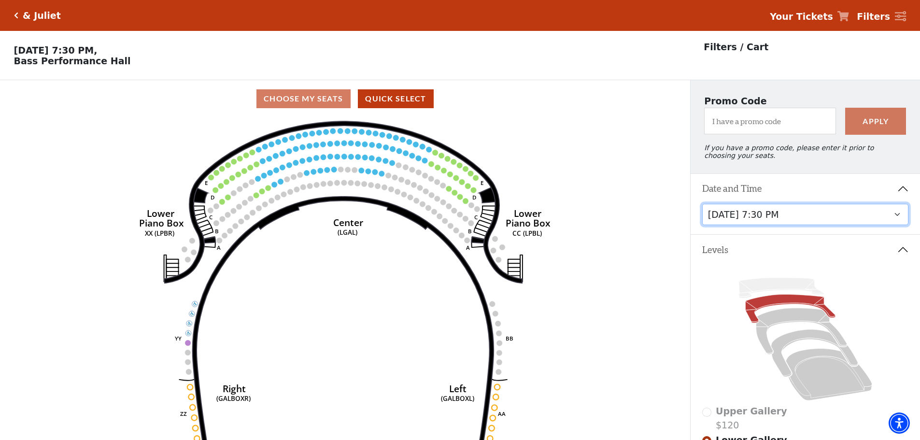
click at [726, 223] on select "[DATE] 1:30 PM [DATE] 7:30 PM [DATE] 7:30 PM [DATE] 7:30 PM [DATE] 1:30 PM [DAT…" at bounding box center [805, 215] width 207 height 22
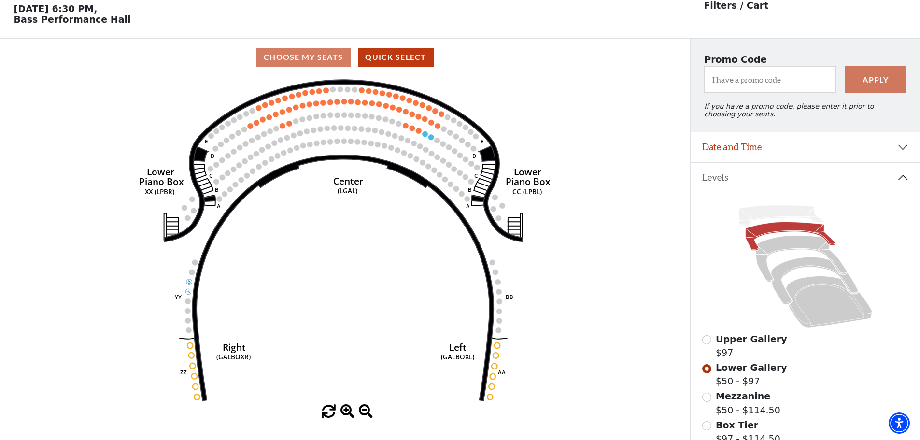
scroll to position [45, 0]
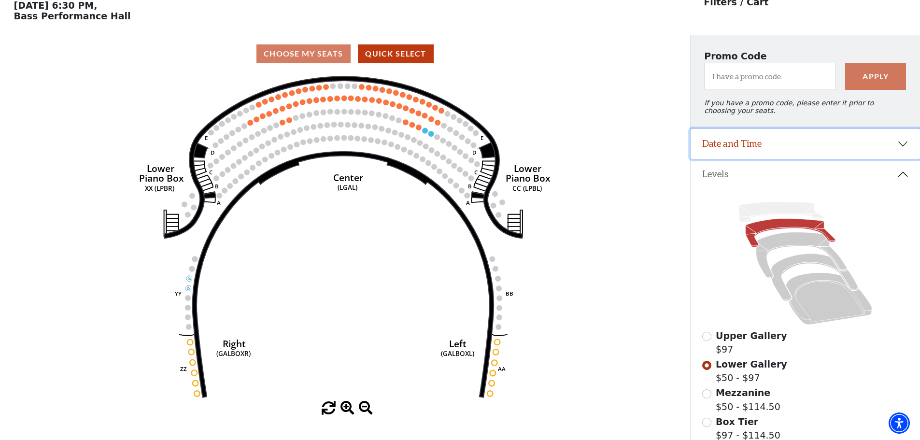
click at [760, 149] on button "Date and Time" at bounding box center [804, 144] width 229 height 30
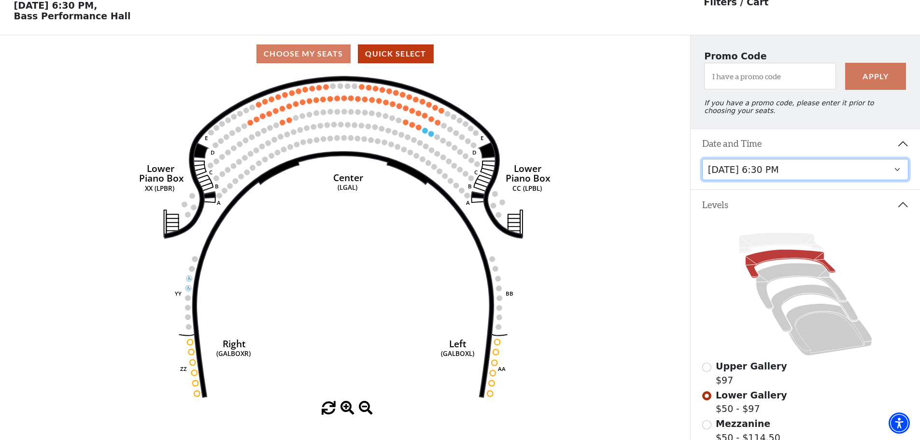
click at [734, 178] on select "Thursday, November 13 at 1:30 PM Wednesday, November 12 at 7:30 PM Thursday, No…" at bounding box center [805, 170] width 207 height 22
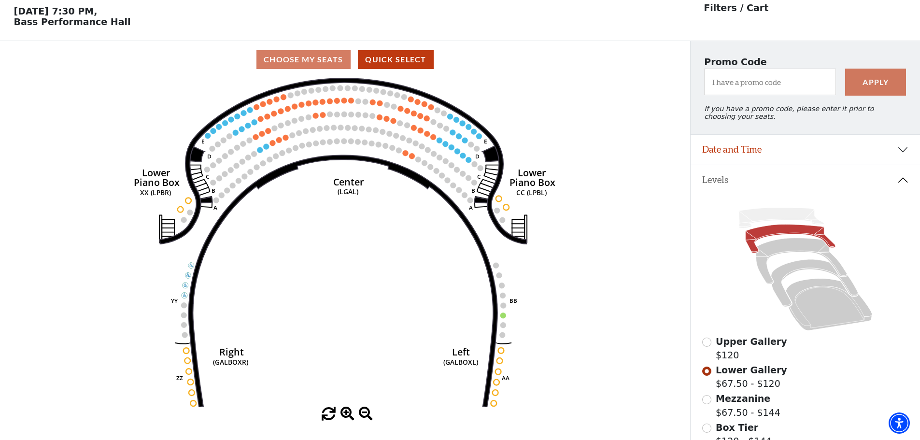
scroll to position [45, 0]
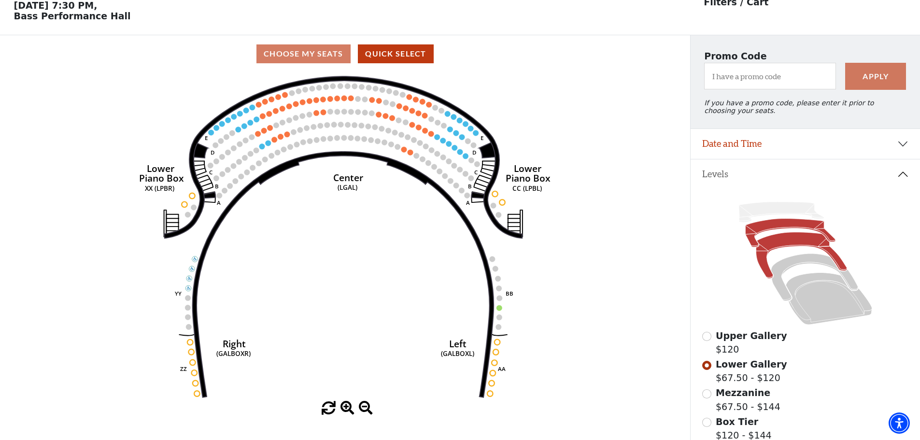
click at [783, 247] on icon at bounding box center [800, 255] width 91 height 46
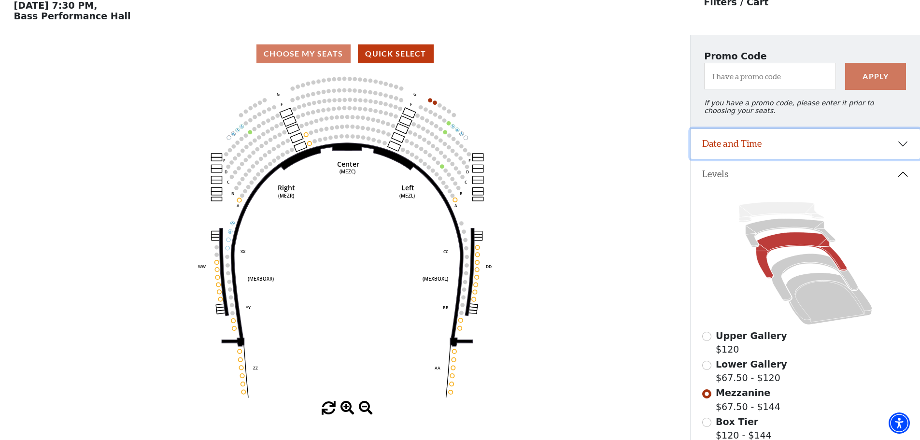
click at [732, 152] on button "Date and Time" at bounding box center [804, 144] width 229 height 30
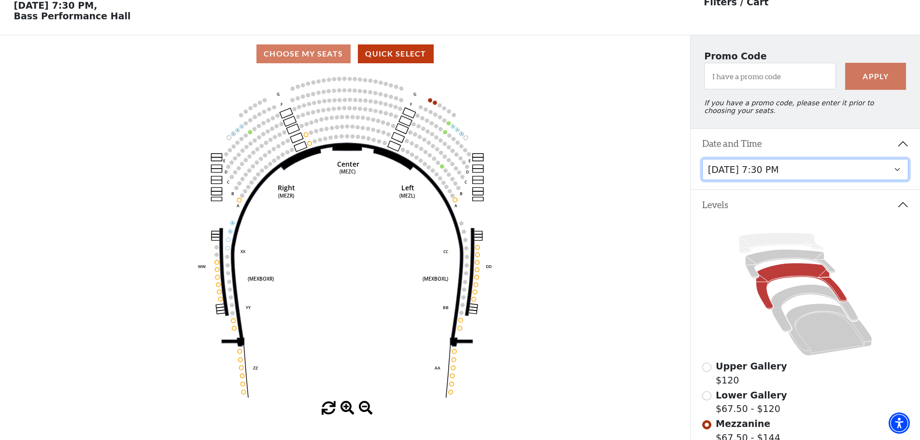
click at [761, 178] on select "Thursday, November 13 at 1:30 PM Wednesday, November 12 at 7:30 PM Thursday, No…" at bounding box center [805, 170] width 207 height 22
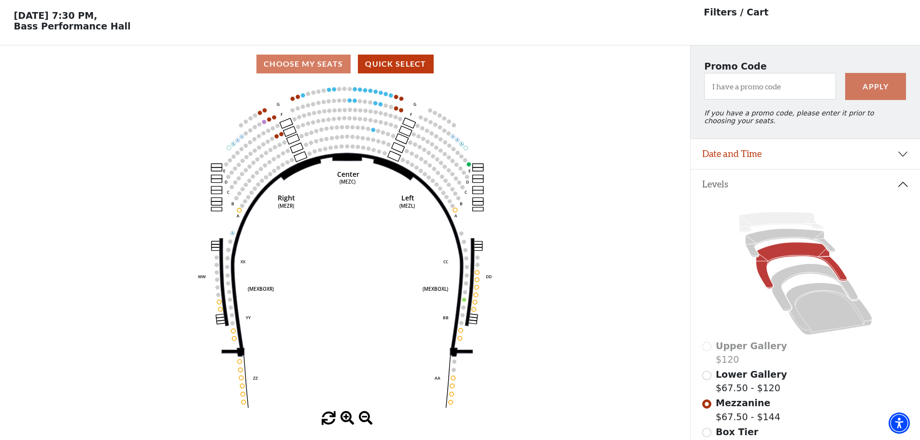
scroll to position [45, 0]
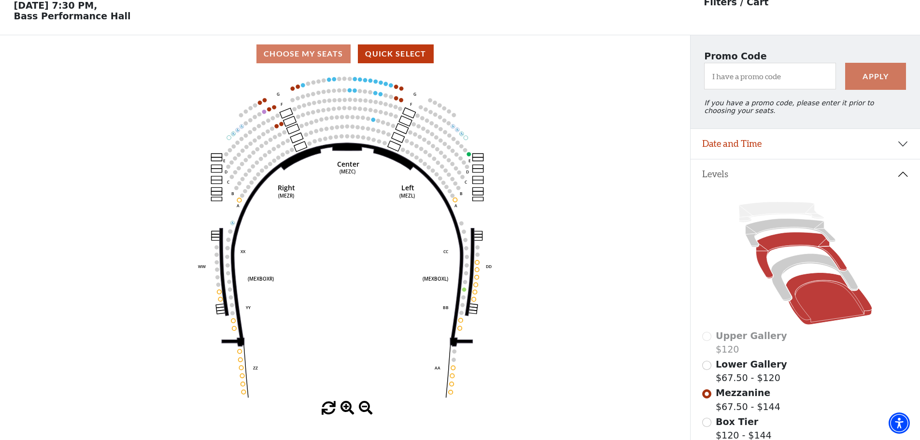
click at [818, 307] on icon at bounding box center [828, 299] width 86 height 52
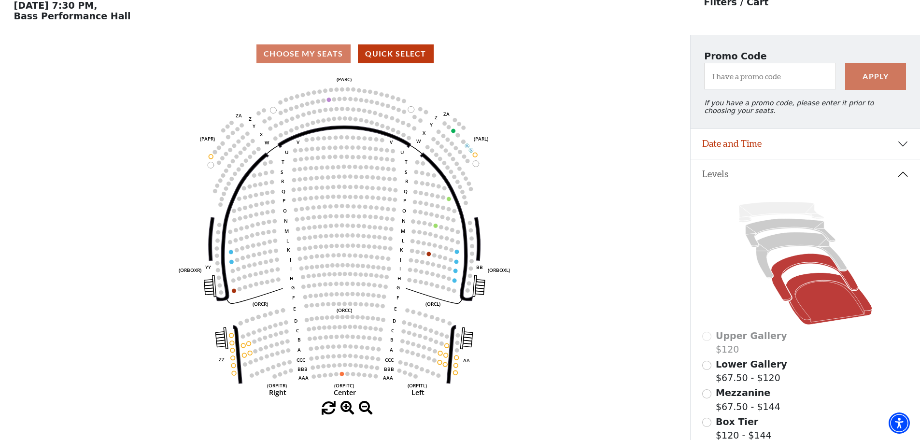
click at [793, 267] on icon at bounding box center [813, 277] width 87 height 47
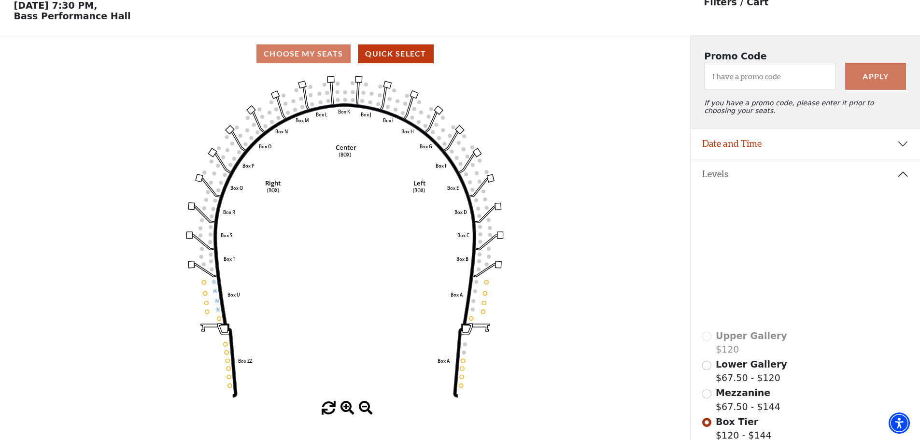
click at [790, 247] on icon at bounding box center [800, 255] width 91 height 46
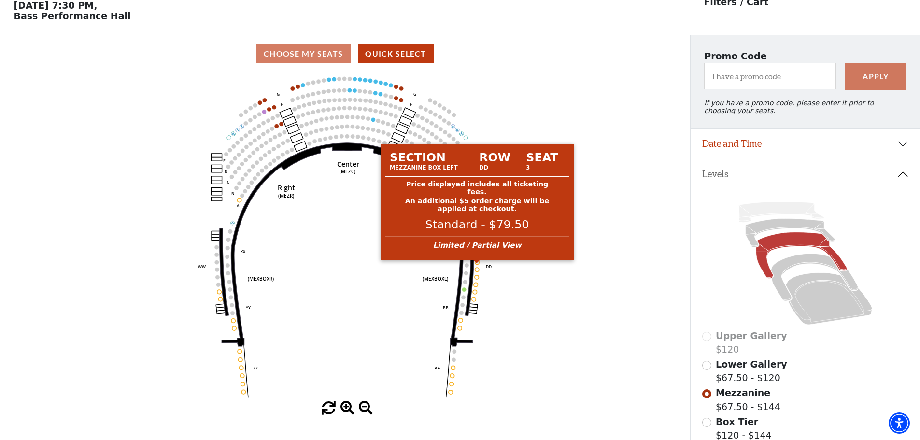
click at [477, 264] on circle at bounding box center [477, 262] width 4 height 4
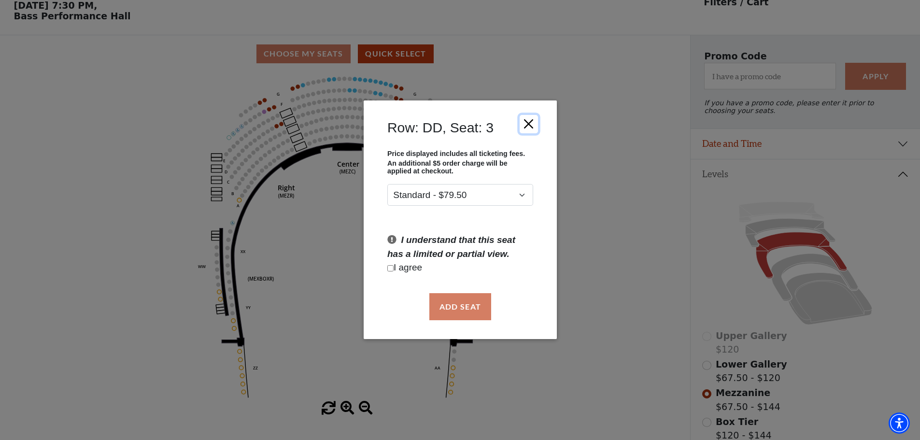
click at [531, 121] on button "Close" at bounding box center [528, 124] width 18 height 18
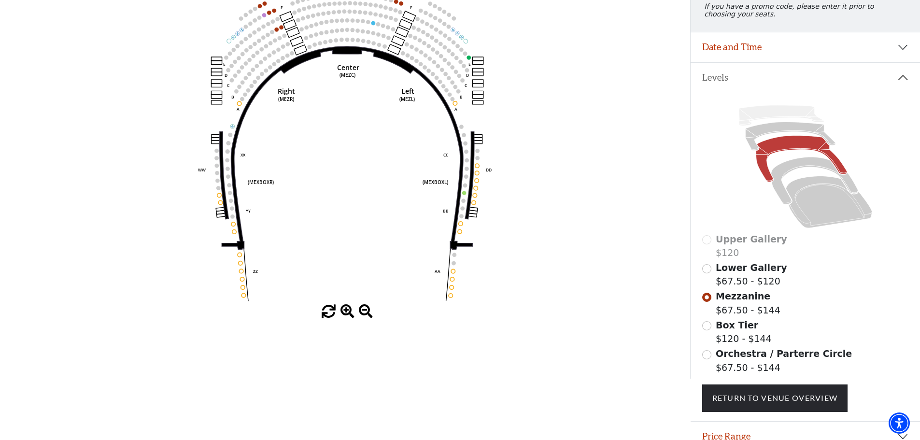
scroll to position [190, 0]
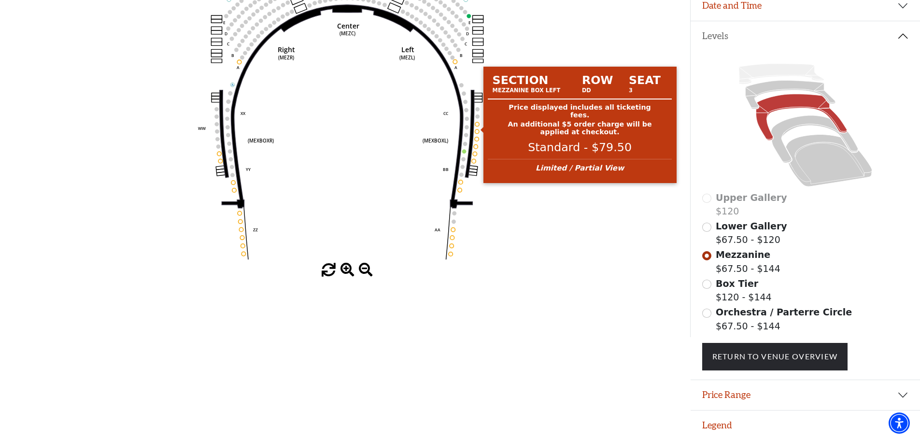
click at [476, 122] on circle at bounding box center [477, 124] width 4 height 4
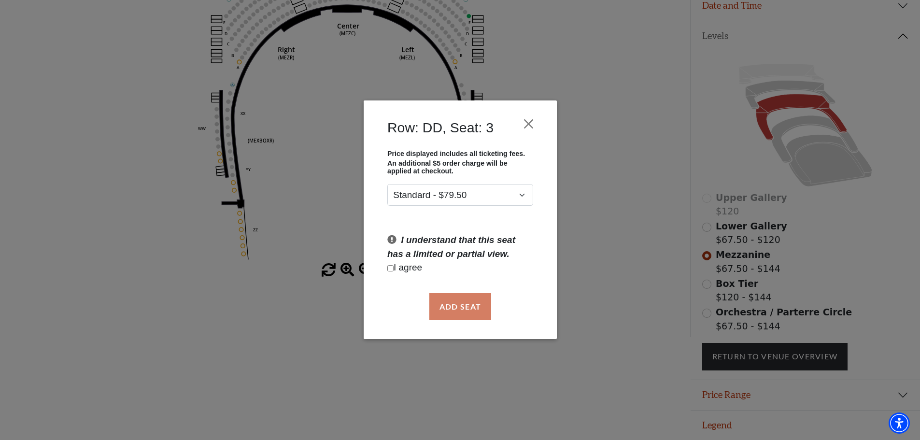
click at [389, 266] on input "Checkbox field" at bounding box center [390, 268] width 6 height 6
checkbox input "true"
click at [447, 309] on button "Add Seat" at bounding box center [460, 306] width 62 height 27
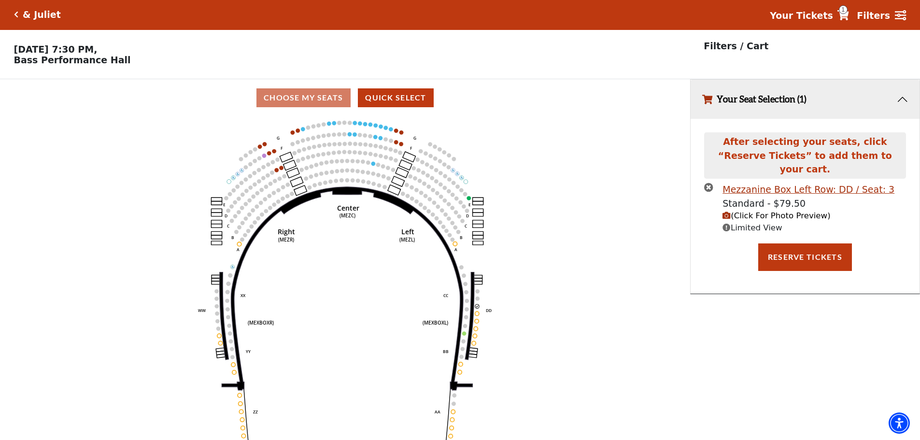
scroll to position [0, 0]
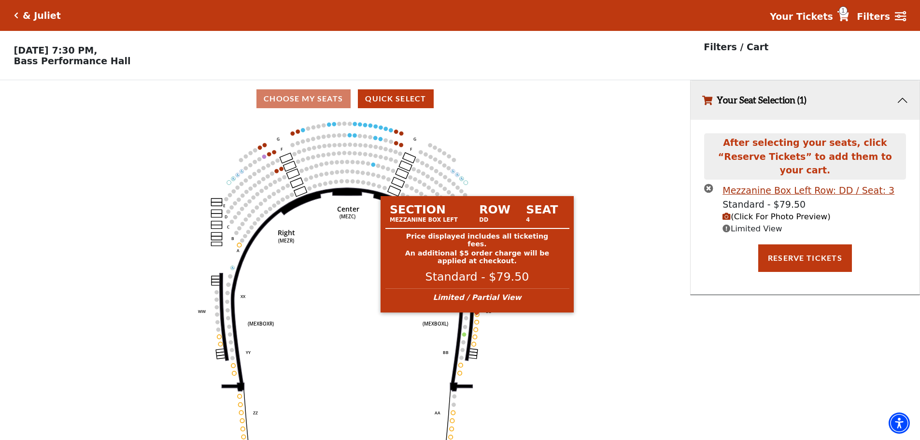
click at [475, 316] on circle at bounding box center [477, 314] width 4 height 4
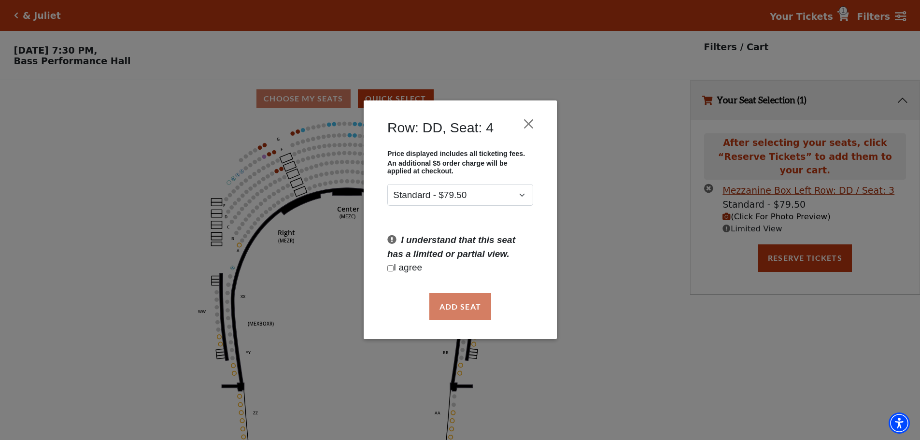
click at [391, 267] on input "Checkbox field" at bounding box center [390, 268] width 6 height 6
checkbox input "true"
click at [455, 309] on button "Add Seat" at bounding box center [460, 306] width 62 height 27
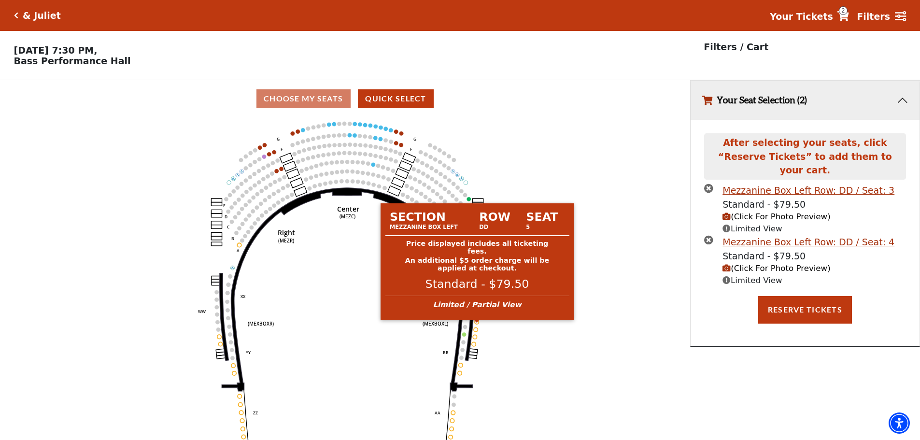
click at [476, 323] on circle at bounding box center [477, 322] width 4 height 4
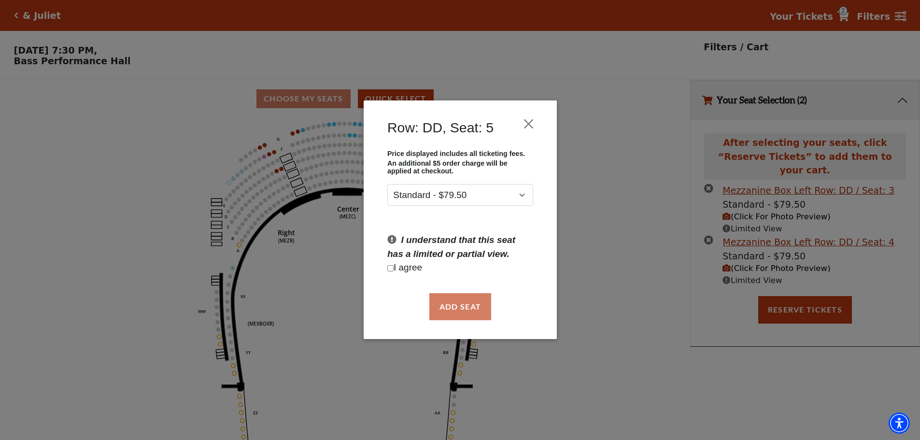
click at [390, 269] on input "Checkbox field" at bounding box center [390, 268] width 6 height 6
checkbox input "true"
click at [451, 305] on button "Add Seat" at bounding box center [460, 306] width 62 height 27
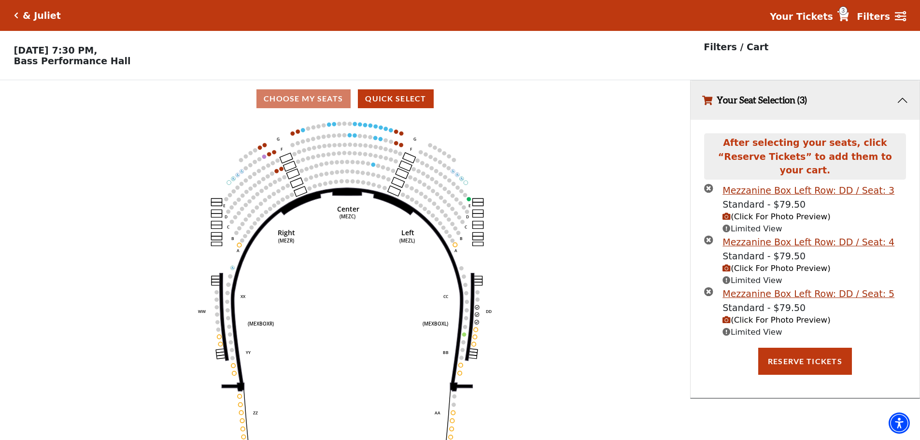
click at [759, 315] on span "(Click For Photo Preview)" at bounding box center [776, 319] width 108 height 9
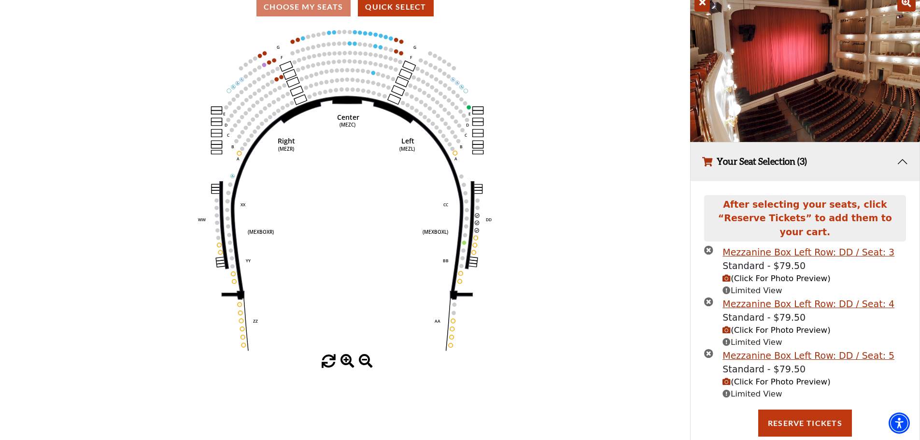
scroll to position [102, 0]
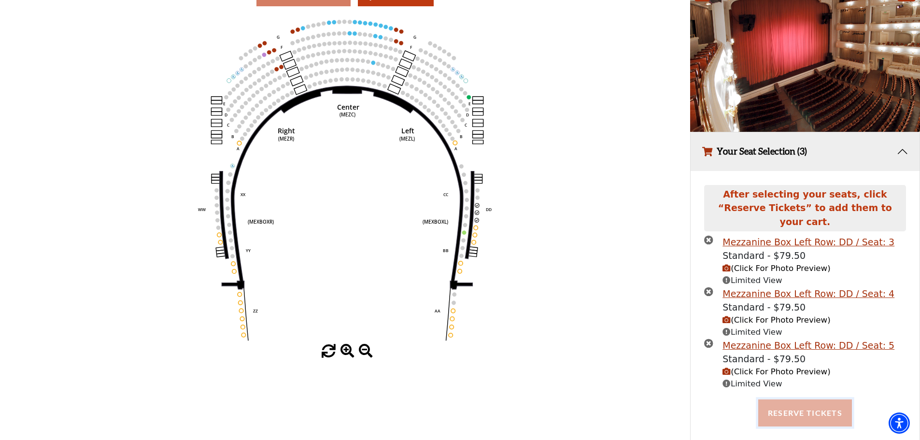
click at [806, 399] on button "Reserve Tickets" at bounding box center [805, 412] width 94 height 27
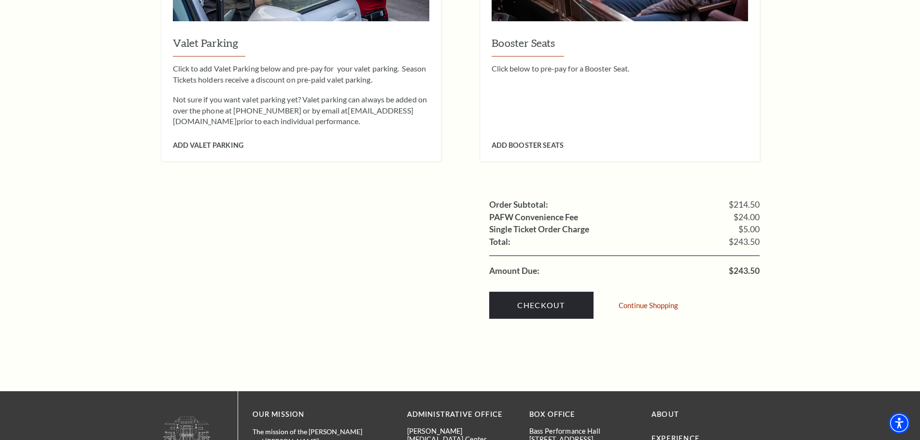
scroll to position [869, 0]
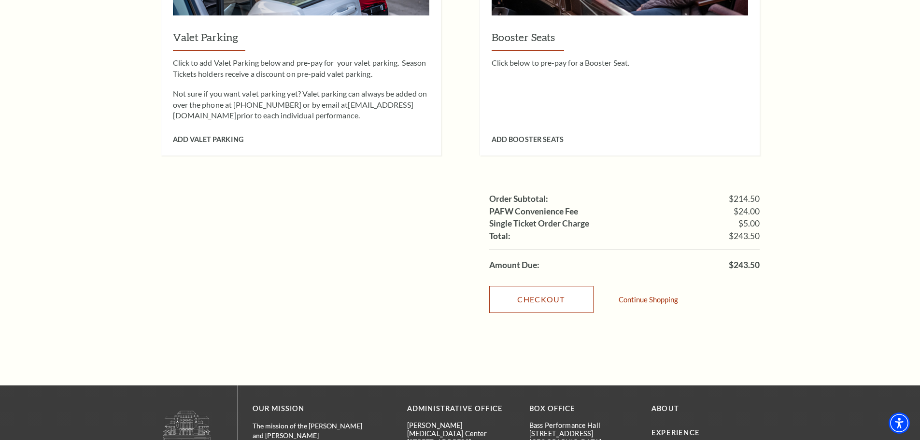
click at [557, 286] on link "Checkout" at bounding box center [541, 299] width 104 height 27
click at [530, 286] on link "Checkout" at bounding box center [541, 299] width 104 height 27
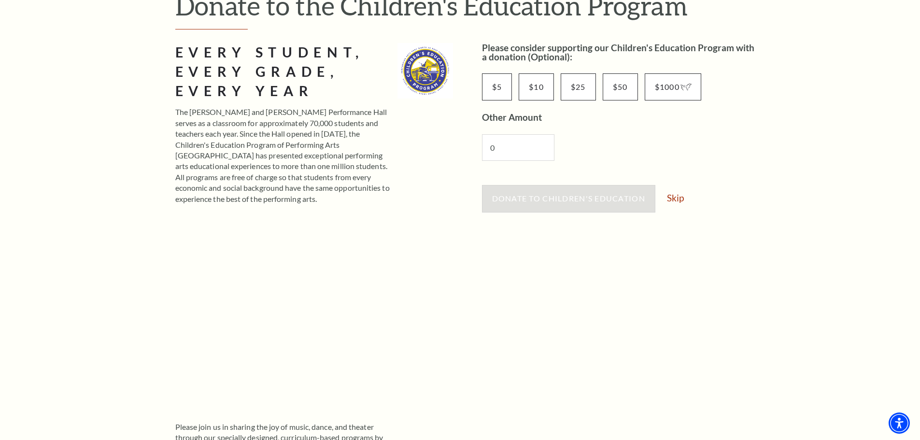
scroll to position [97, 0]
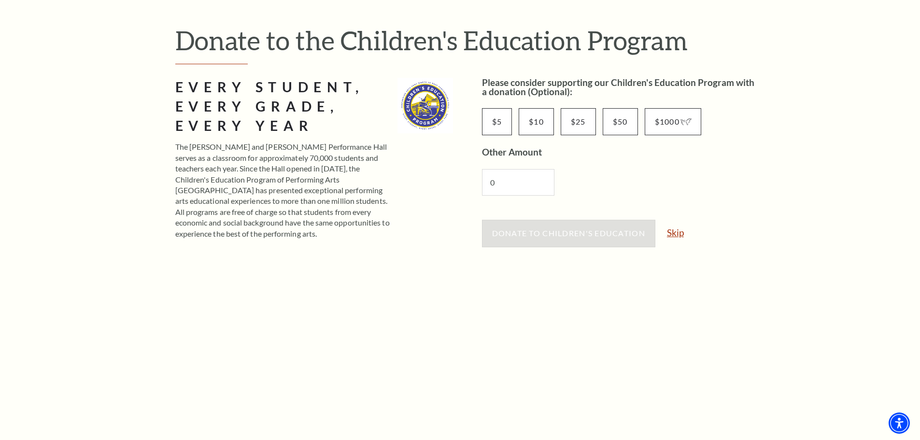
click at [677, 231] on link "Skip" at bounding box center [675, 232] width 17 height 9
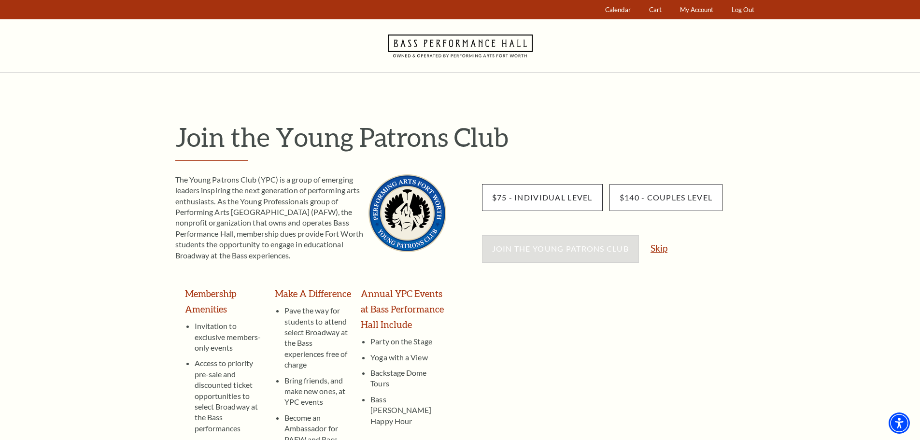
click at [661, 247] on link "Skip" at bounding box center [658, 247] width 17 height 9
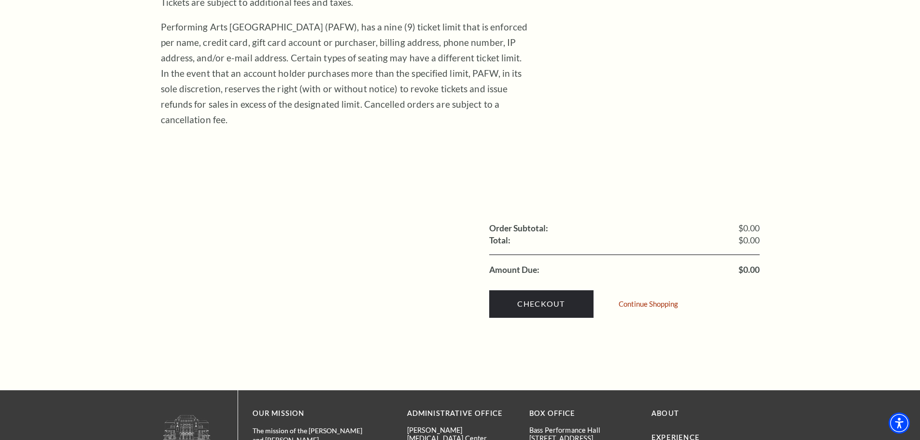
scroll to position [290, 0]
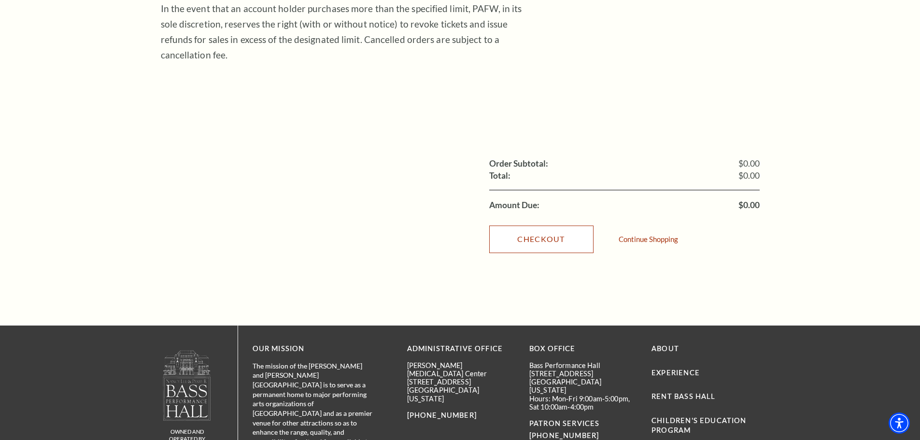
click at [549, 226] on link "Checkout" at bounding box center [541, 238] width 104 height 27
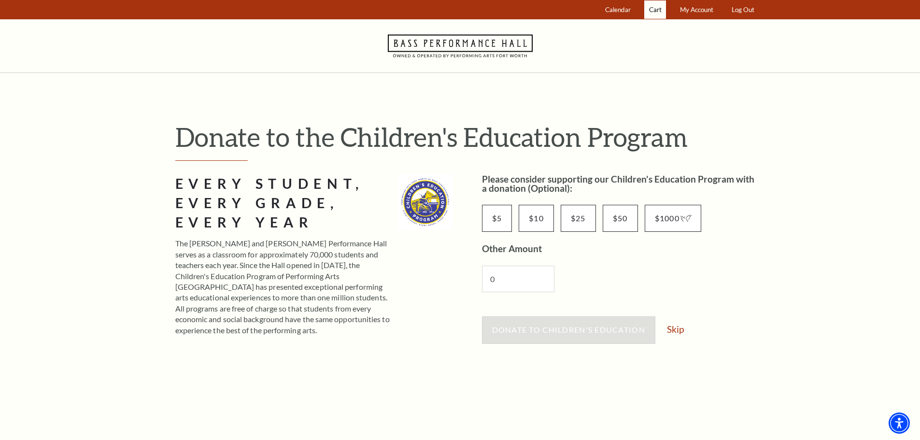
click at [653, 12] on span "Cart" at bounding box center [655, 10] width 13 height 8
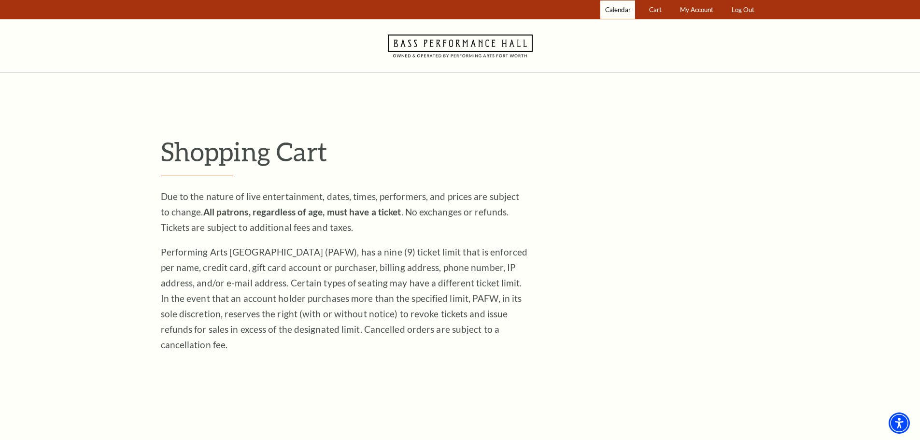
click at [624, 11] on span "Calendar" at bounding box center [618, 10] width 26 height 8
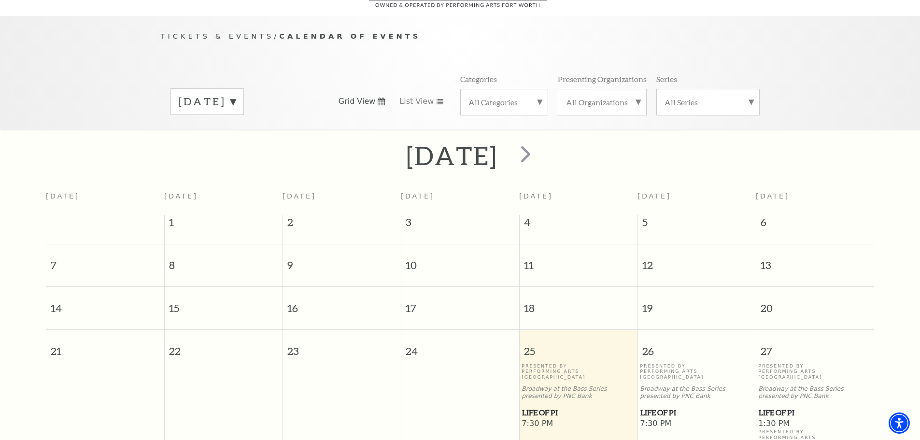
scroll to position [85, 0]
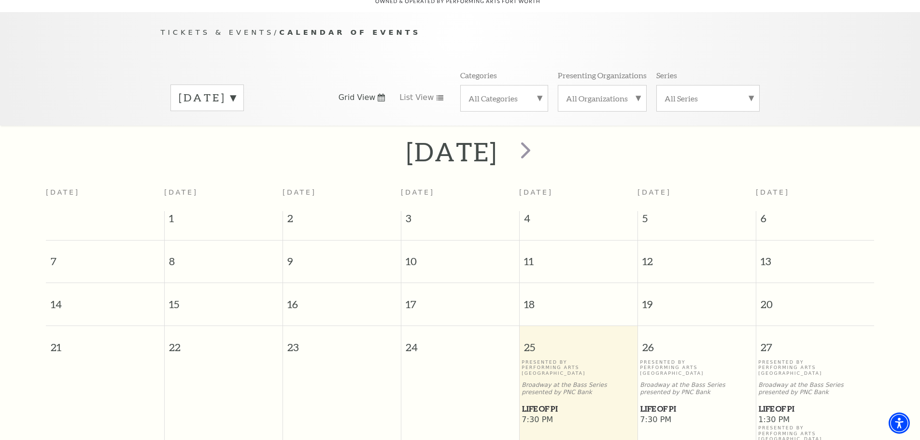
click at [236, 90] on label "[DATE]" at bounding box center [207, 97] width 57 height 15
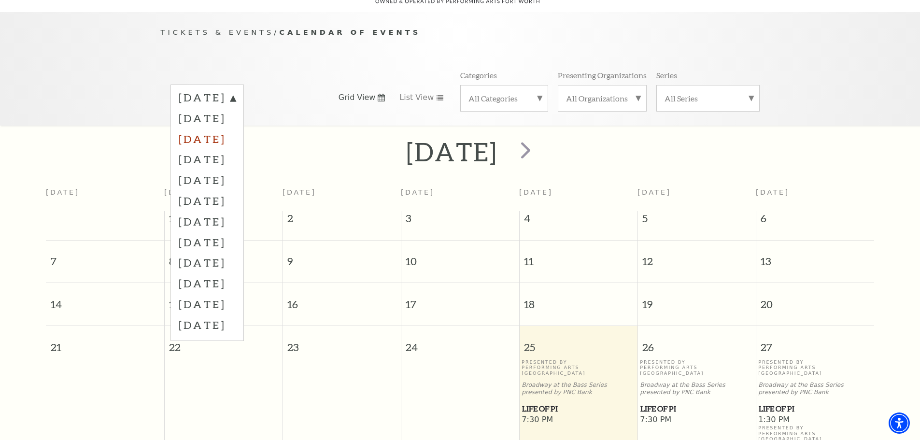
click at [197, 128] on label "November 2025" at bounding box center [207, 138] width 57 height 21
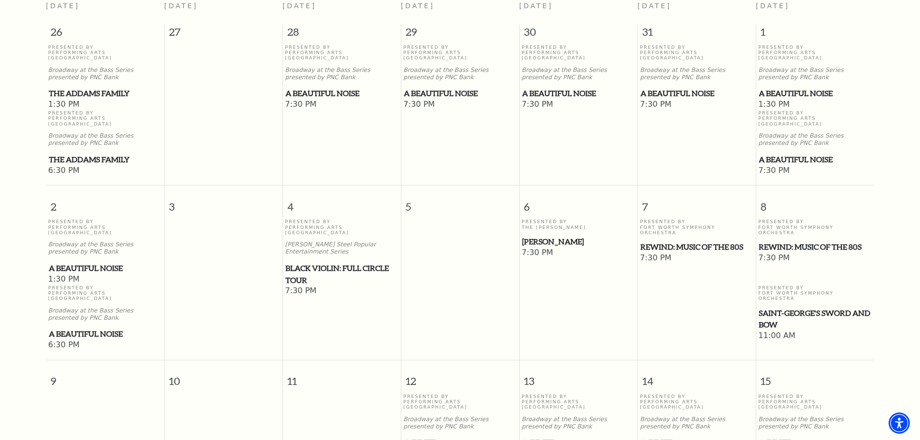
scroll to position [290, 0]
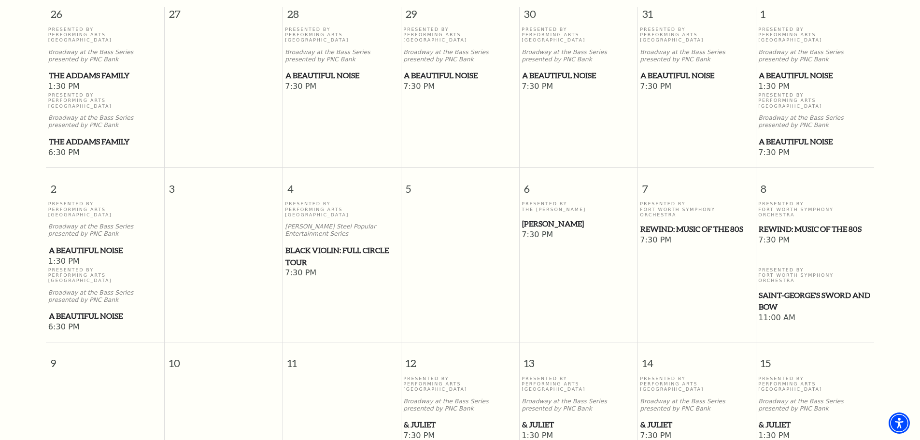
click at [664, 419] on span "& Juliet" at bounding box center [696, 425] width 112 height 12
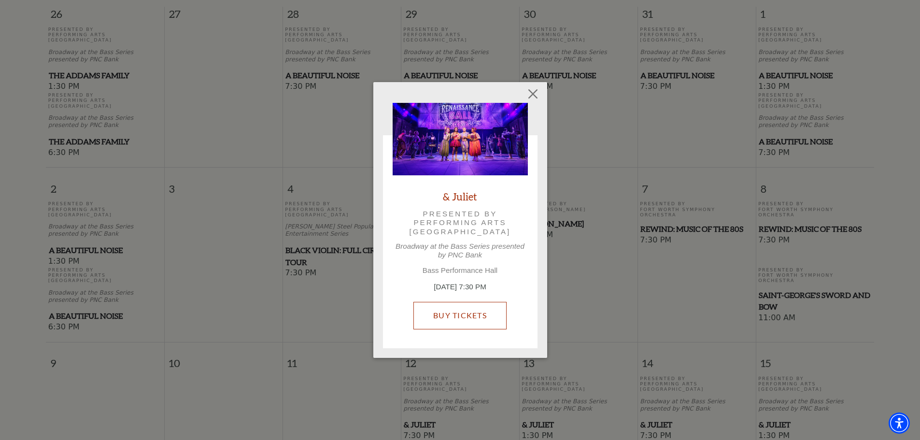
click at [462, 316] on link "Buy Tickets" at bounding box center [459, 315] width 93 height 27
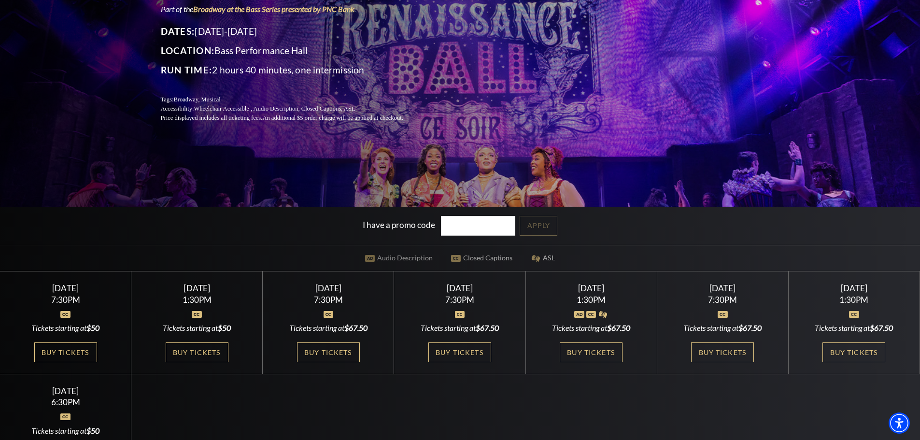
scroll to position [145, 0]
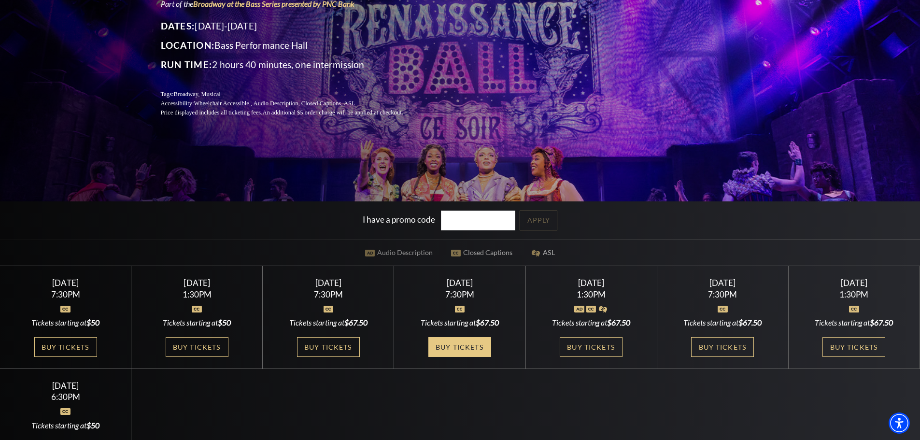
click at [457, 345] on link "Buy Tickets" at bounding box center [459, 347] width 63 height 20
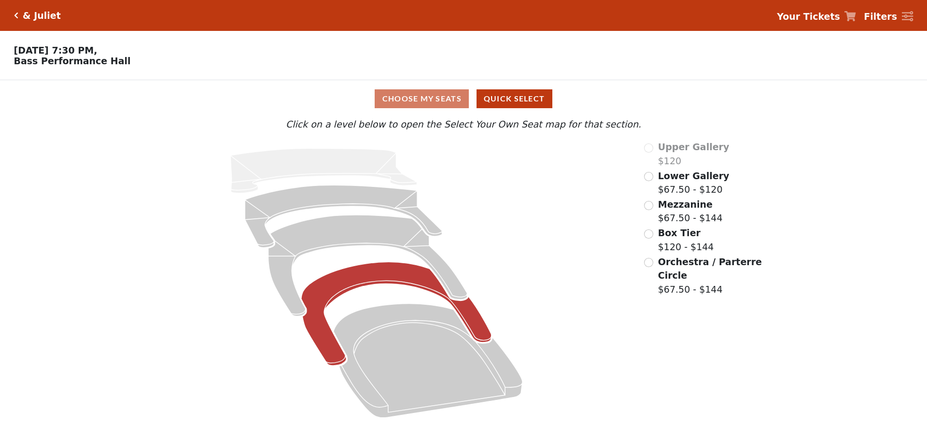
click at [468, 319] on icon at bounding box center [396, 314] width 190 height 104
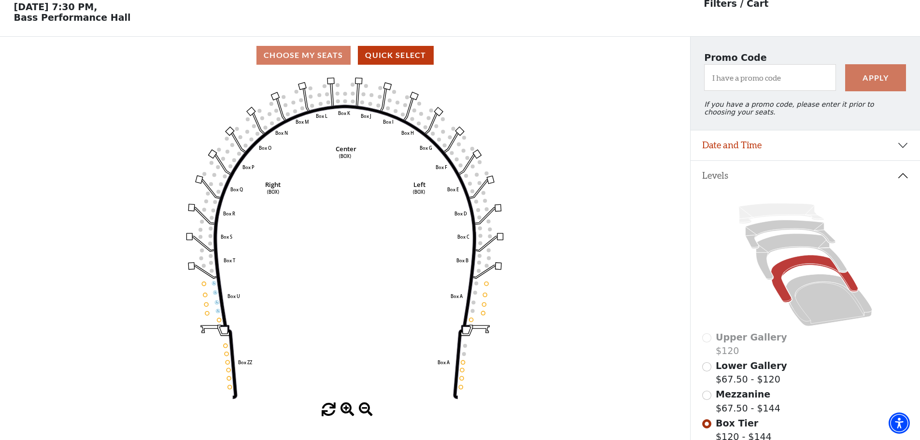
scroll to position [45, 0]
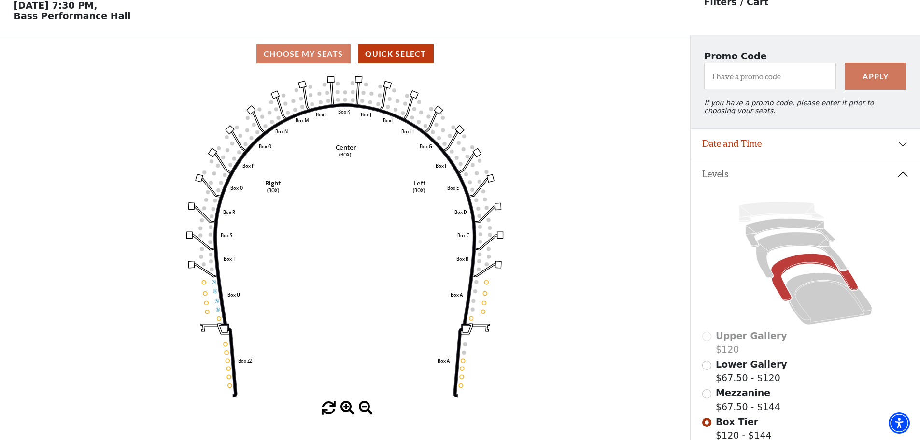
click at [485, 284] on use "Seat Selected" at bounding box center [486, 282] width 4 height 4
click at [799, 246] on icon at bounding box center [800, 255] width 91 height 46
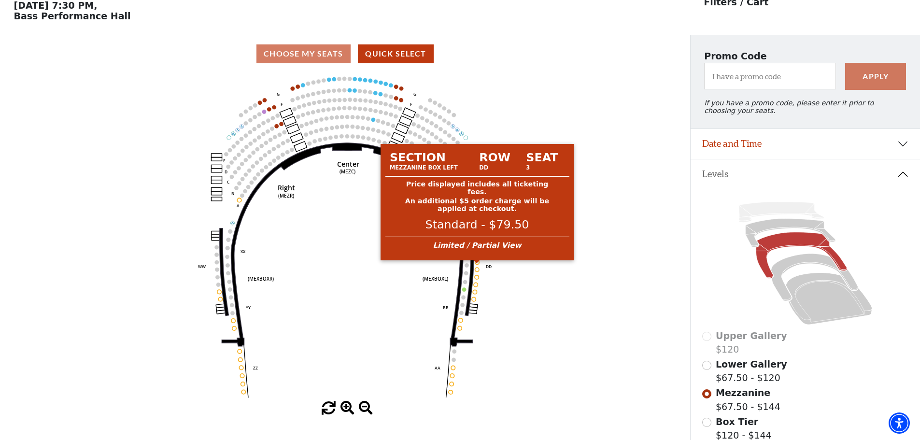
click at [476, 264] on circle at bounding box center [477, 262] width 4 height 4
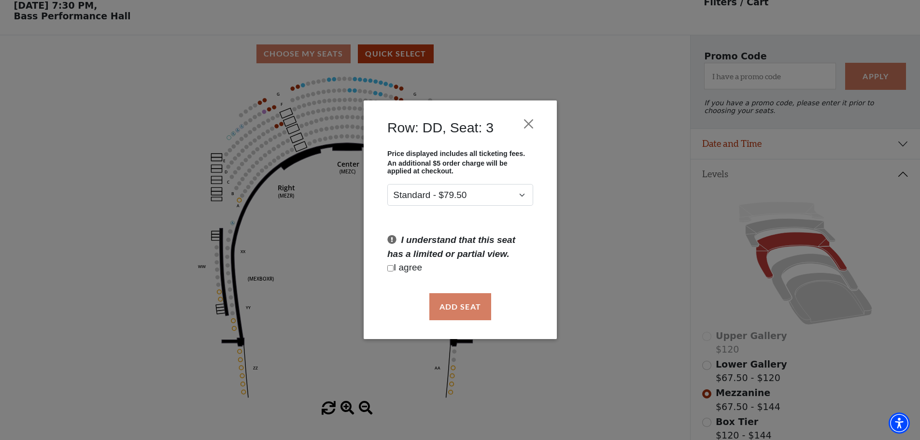
click at [391, 267] on input "Checkbox field" at bounding box center [390, 268] width 6 height 6
checkbox input "true"
click at [456, 307] on button "Add Seat" at bounding box center [460, 306] width 62 height 27
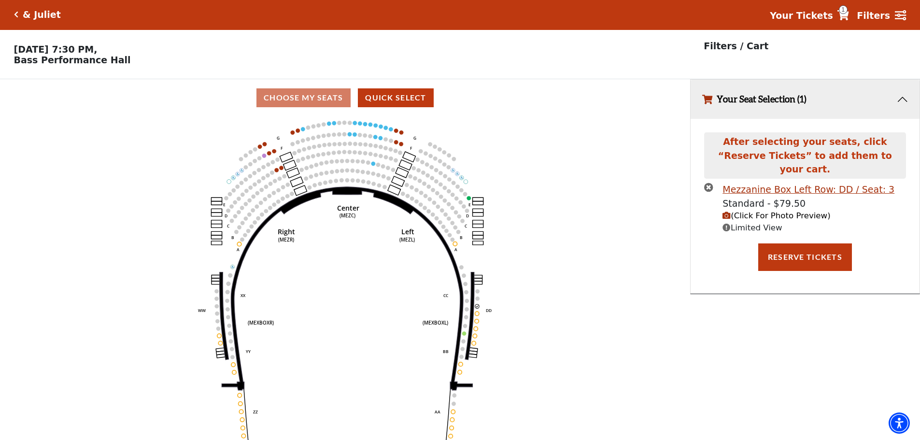
scroll to position [0, 0]
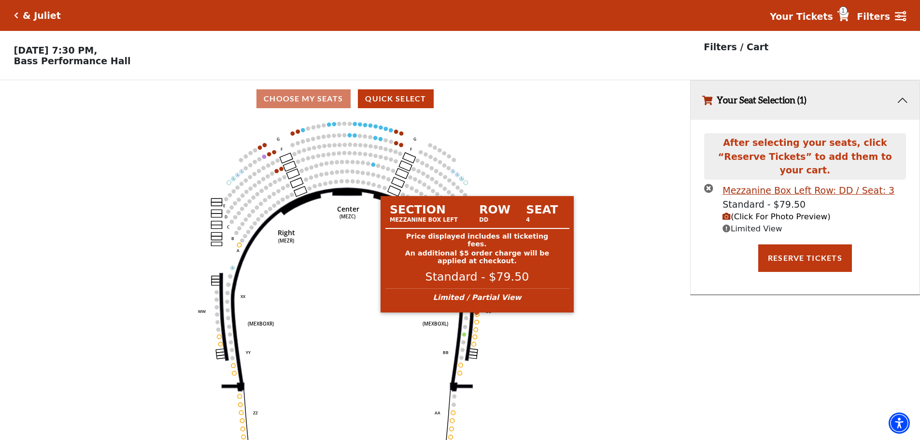
click at [476, 316] on circle at bounding box center [477, 314] width 4 height 4
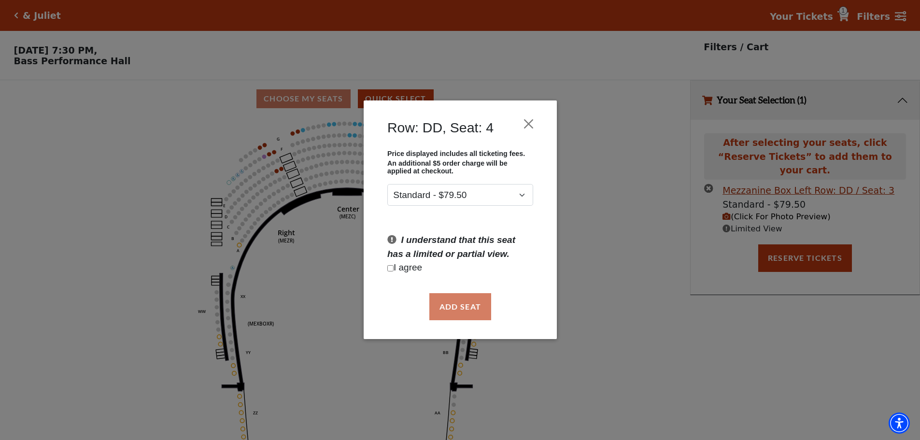
click at [392, 266] on input "Checkbox field" at bounding box center [390, 268] width 6 height 6
checkbox input "true"
click at [453, 304] on button "Add Seat" at bounding box center [460, 306] width 62 height 27
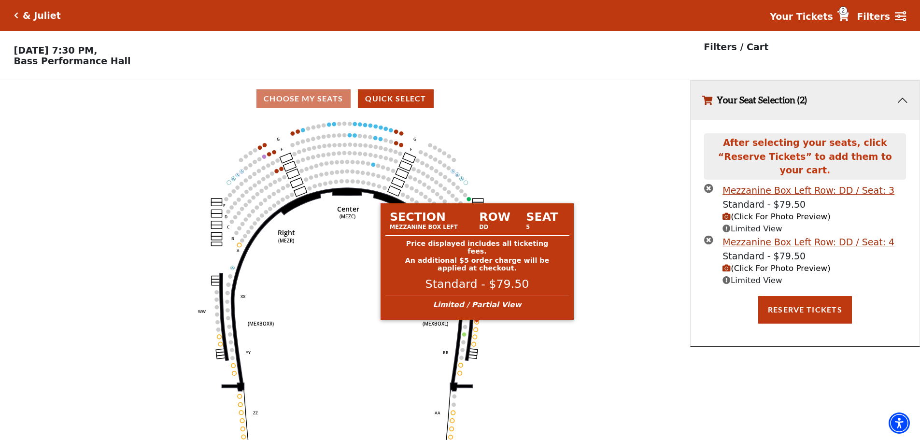
click at [477, 323] on circle at bounding box center [477, 322] width 4 height 4
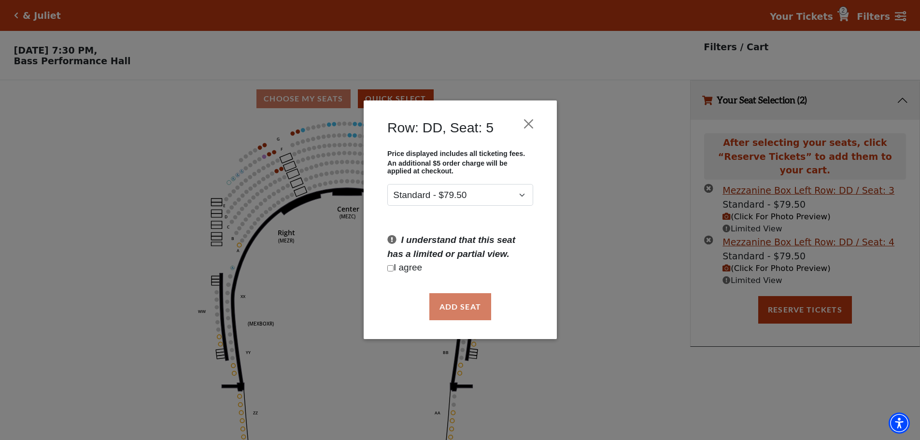
click at [389, 269] on input "Checkbox field" at bounding box center [390, 268] width 6 height 6
checkbox input "true"
click at [454, 311] on button "Add Seat" at bounding box center [460, 306] width 62 height 27
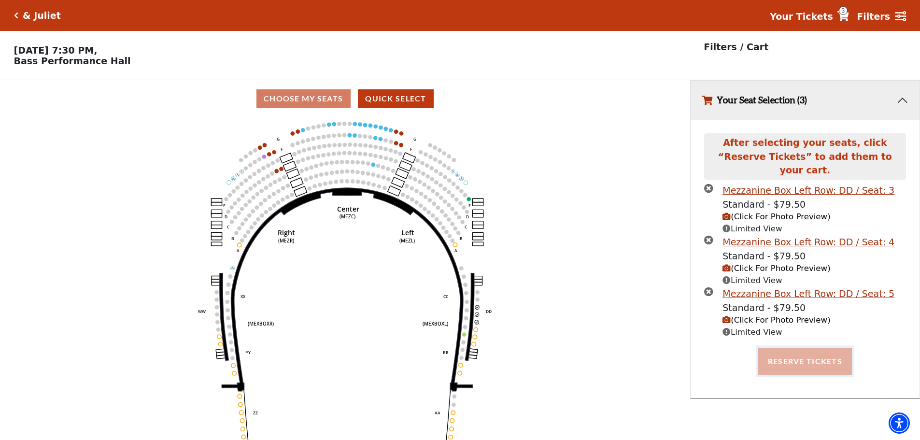
click at [801, 348] on button "Reserve Tickets" at bounding box center [805, 361] width 94 height 27
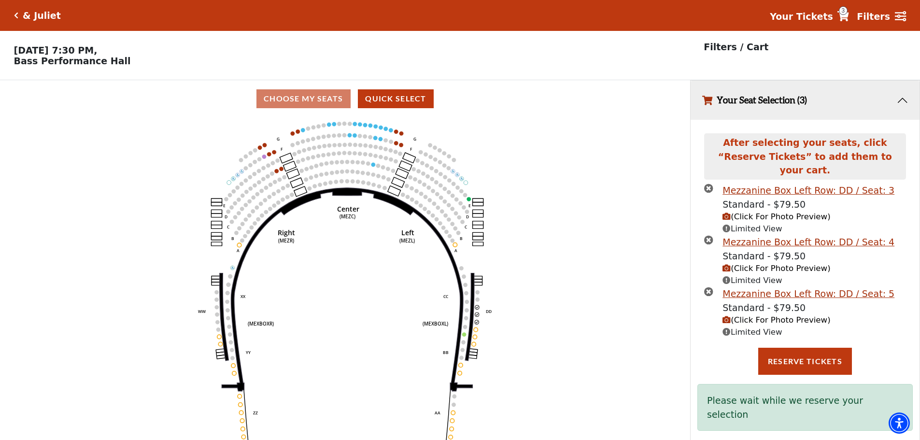
click at [733, 389] on div "Please wait while we reserve your selection" at bounding box center [804, 407] width 215 height 47
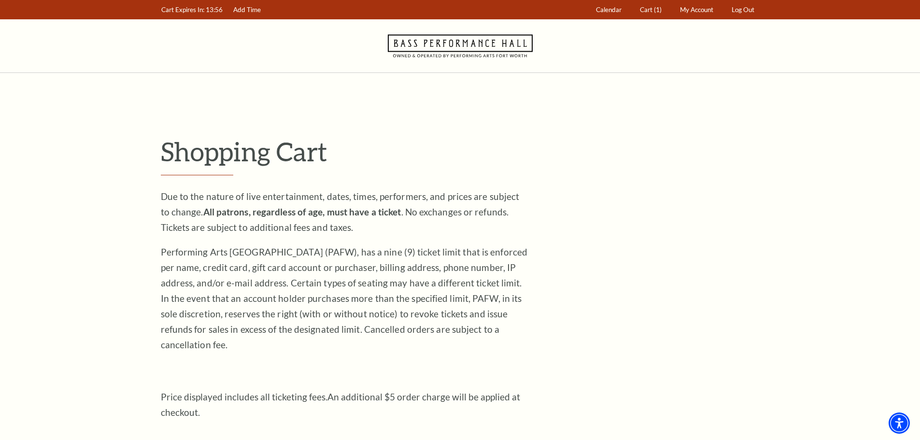
click at [654, 9] on span "(1)" at bounding box center [658, 10] width 8 height 8
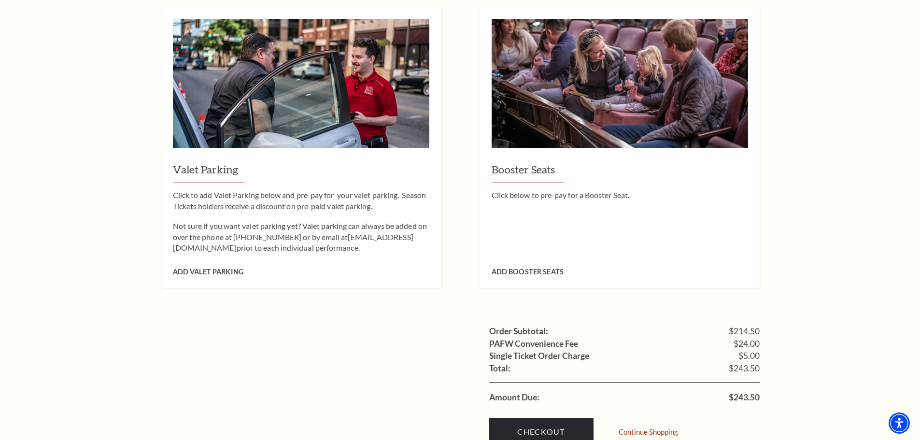
scroll to position [917, 0]
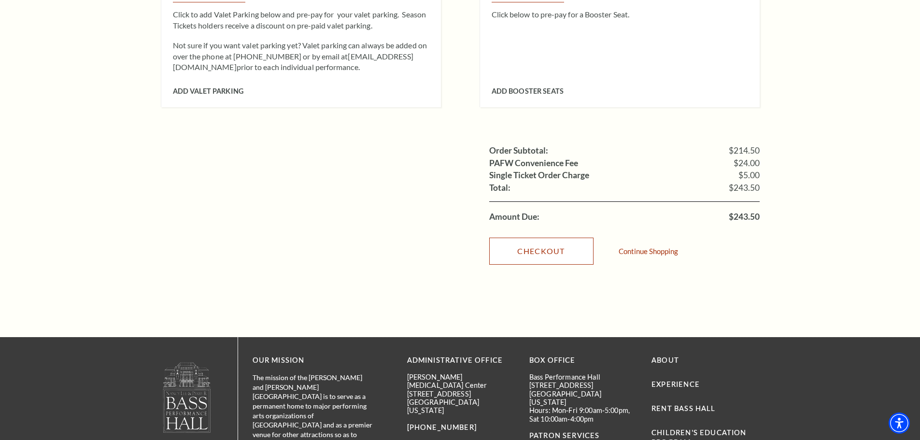
click at [558, 237] on link "Checkout" at bounding box center [541, 250] width 104 height 27
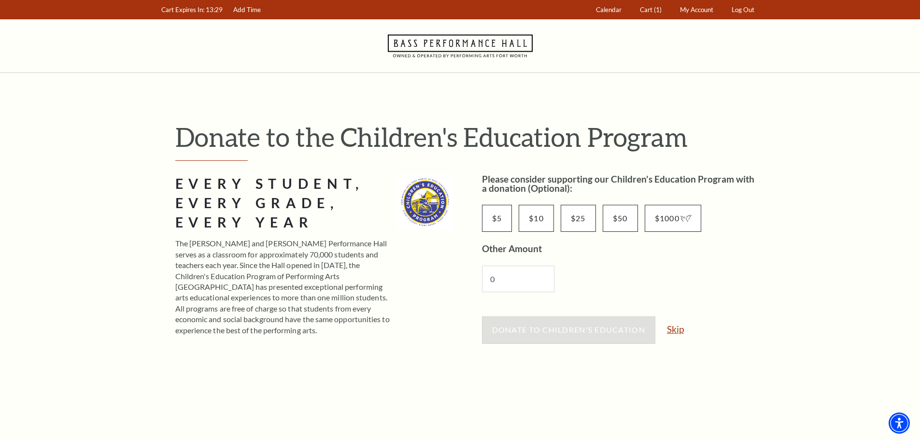
click at [676, 329] on link "Skip" at bounding box center [675, 328] width 17 height 9
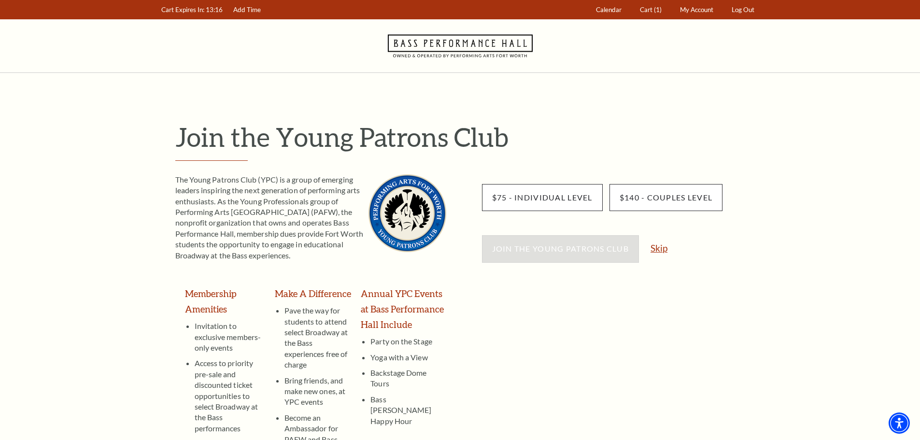
click at [655, 251] on link "Skip" at bounding box center [658, 247] width 17 height 9
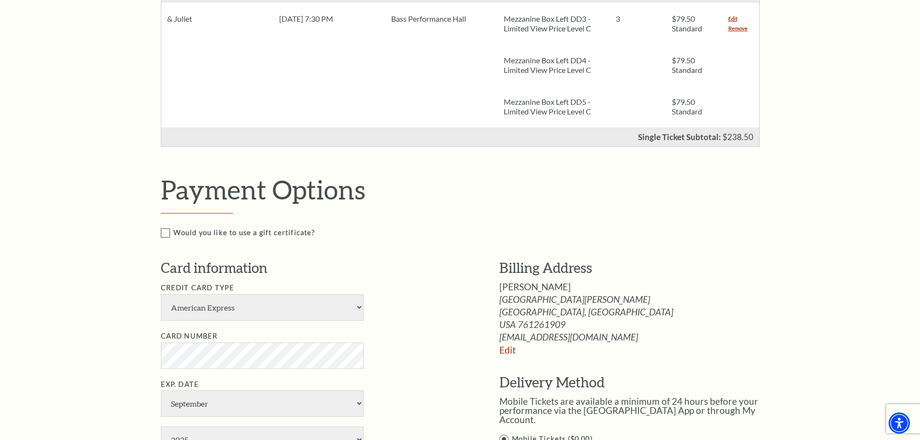
scroll to position [434, 0]
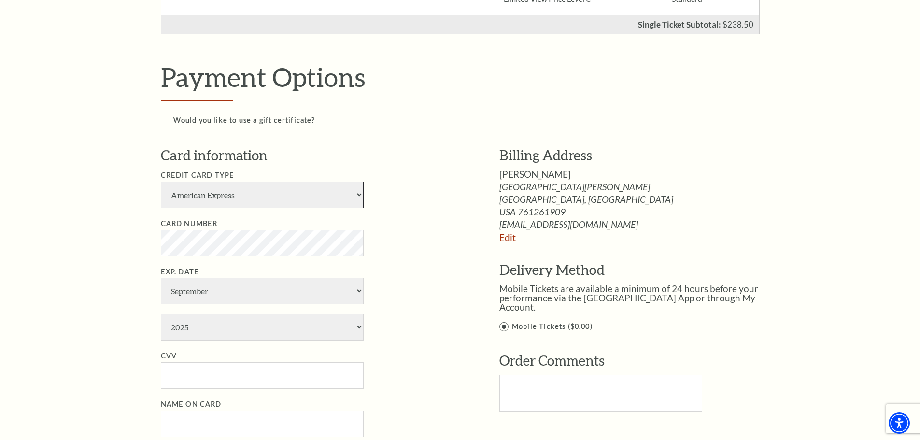
click at [307, 198] on select "American Express Visa Master Card Discover" at bounding box center [262, 194] width 203 height 27
select select "24"
click at [161, 181] on select "American Express Visa Master Card Discover" at bounding box center [262, 194] width 203 height 27
click at [203, 286] on select "January February March April May June July August September October November De…" at bounding box center [262, 291] width 203 height 27
select select "10"
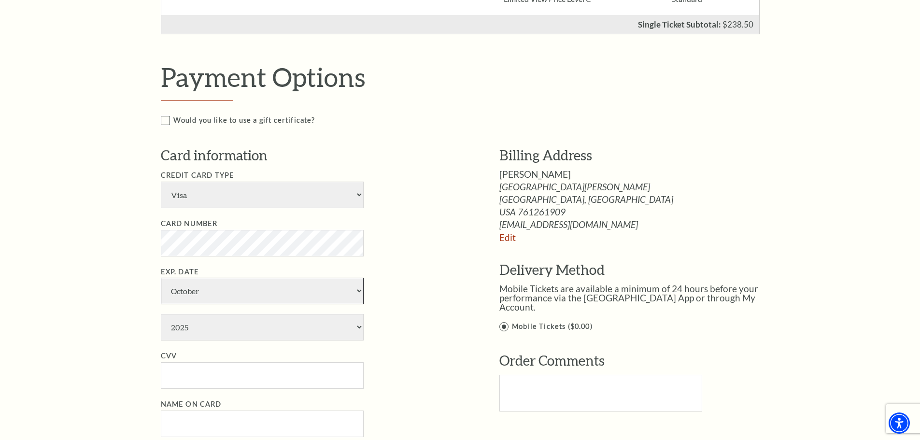
click at [161, 278] on select "January February March April May June July August September October November De…" at bounding box center [262, 291] width 203 height 27
click at [186, 373] on input "CVV" at bounding box center [262, 375] width 203 height 27
click at [316, 328] on select "2025 2026 2027 2028 2029 2030 2031 2032 2033 2034" at bounding box center [262, 327] width 203 height 27
select select "2028"
click at [161, 314] on select "2025 2026 2027 2028 2029 2030 2031 2032 2033 2034" at bounding box center [262, 327] width 203 height 27
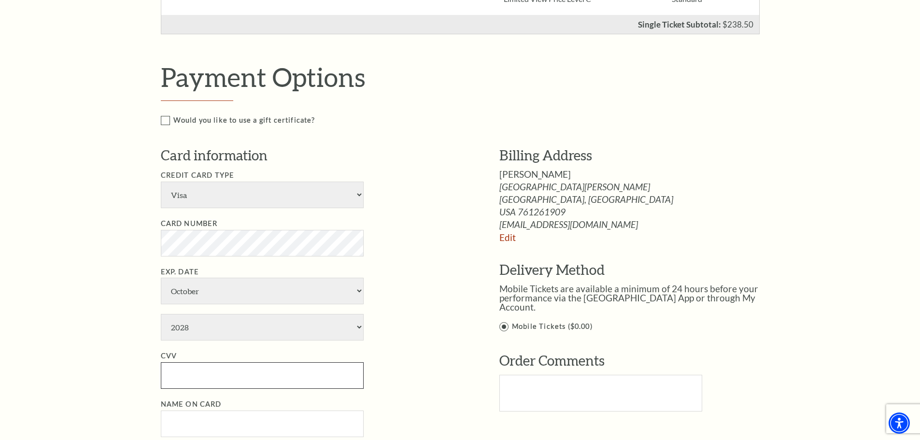
click at [176, 377] on input "CVV" at bounding box center [262, 375] width 203 height 27
type input "208"
click at [217, 421] on input "Name on Card" at bounding box center [262, 423] width 203 height 27
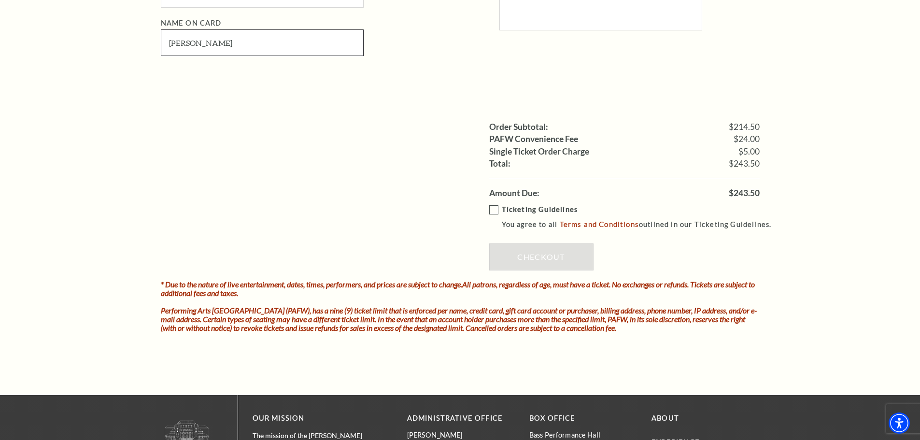
scroll to position [821, 0]
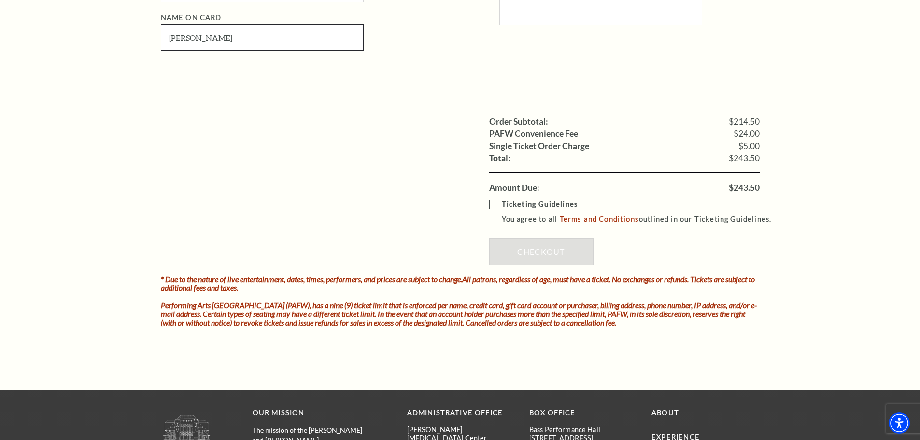
type input "Natalie Richardson"
click at [494, 205] on label "Ticketing Guidelines You agree to all Terms and Conditions outlined in our Tick…" at bounding box center [634, 211] width 291 height 27
click at [0, 0] on input "Ticketing Guidelines You agree to all Terms and Conditions outlined in our Tick…" at bounding box center [0, 0] width 0 height 0
click at [530, 255] on link "Checkout" at bounding box center [541, 251] width 104 height 27
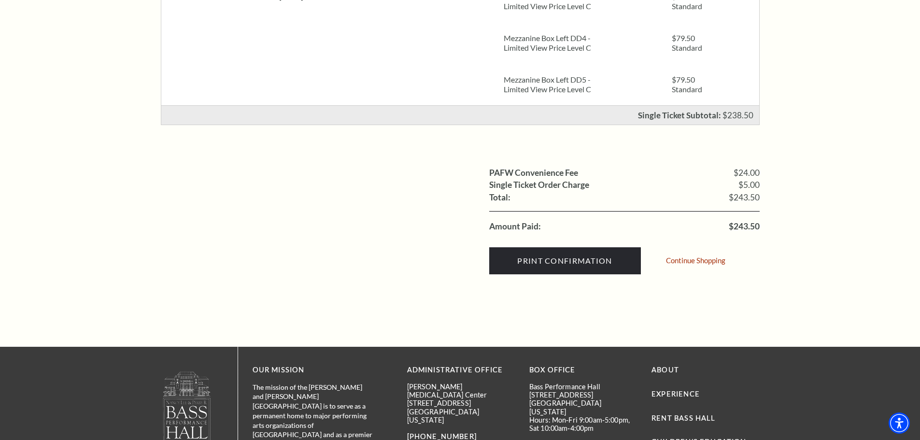
scroll to position [290, 0]
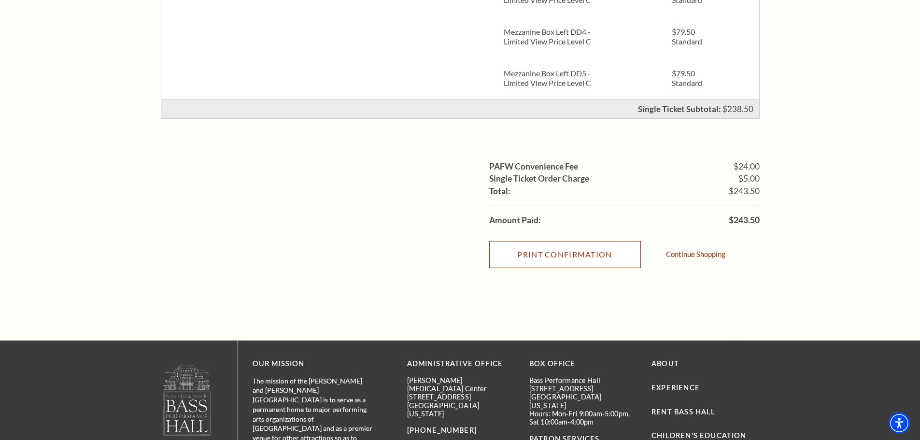
click at [542, 251] on input "Print Confirmation" at bounding box center [565, 254] width 152 height 27
click at [557, 253] on input "Print Confirmation" at bounding box center [565, 254] width 152 height 27
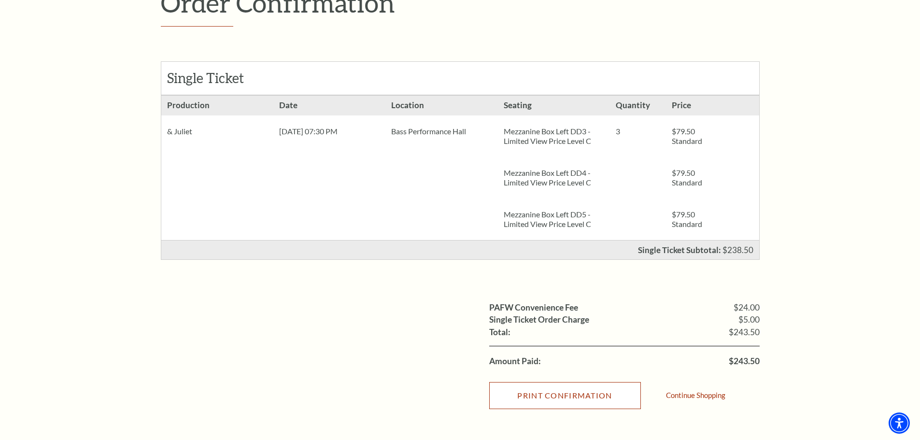
scroll to position [0, 0]
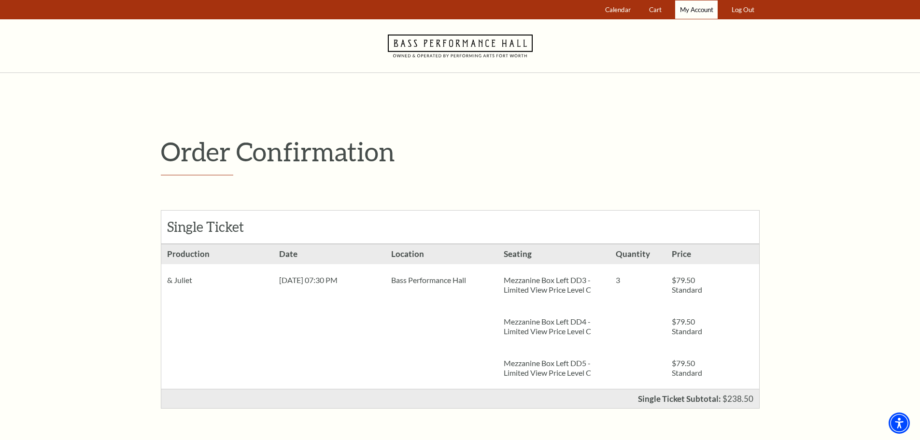
click at [694, 11] on span "My Account" at bounding box center [696, 10] width 33 height 8
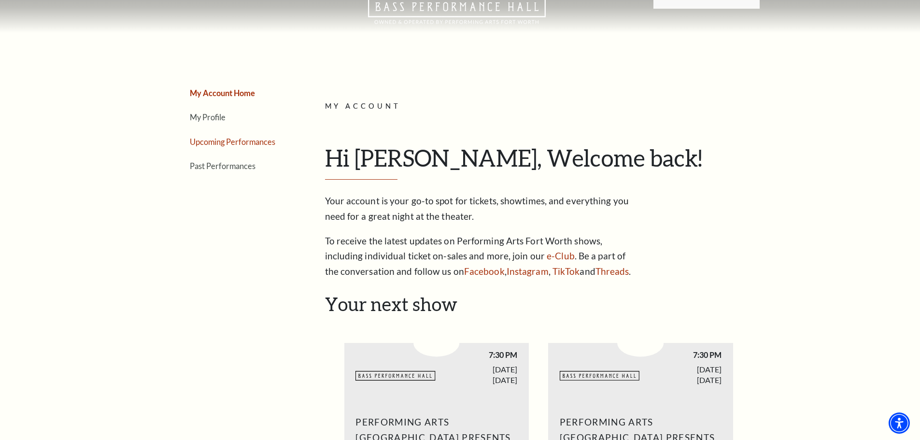
scroll to position [48, 0]
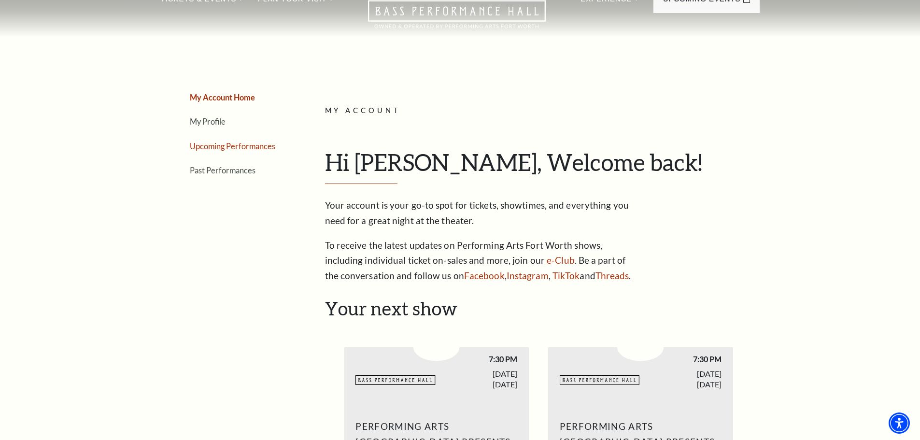
click at [204, 149] on link "Upcoming Performances" at bounding box center [232, 145] width 85 height 9
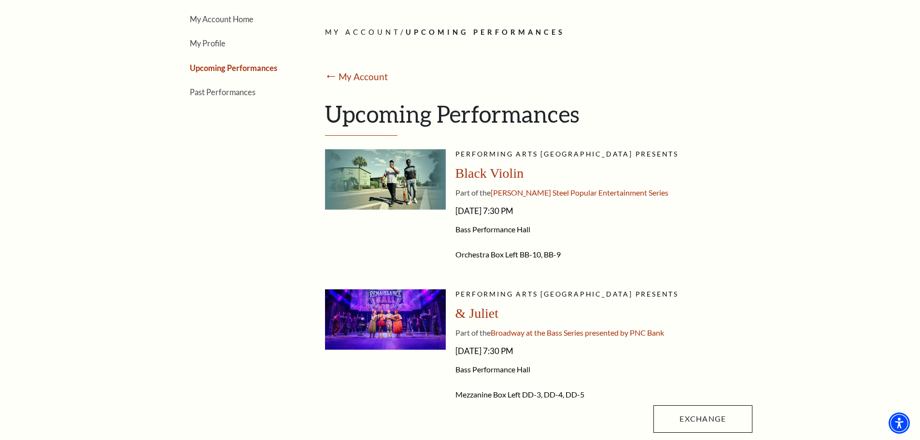
scroll to position [0, 0]
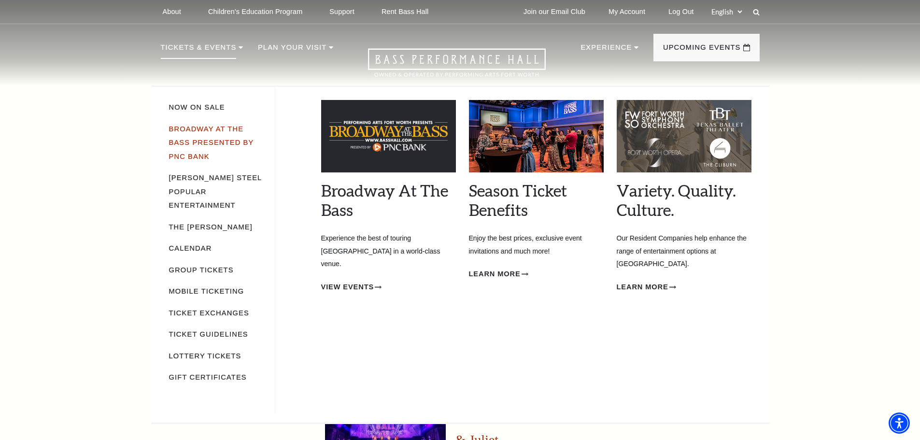
click at [182, 128] on link "Broadway At The Bass presented by PNC Bank" at bounding box center [211, 142] width 85 height 35
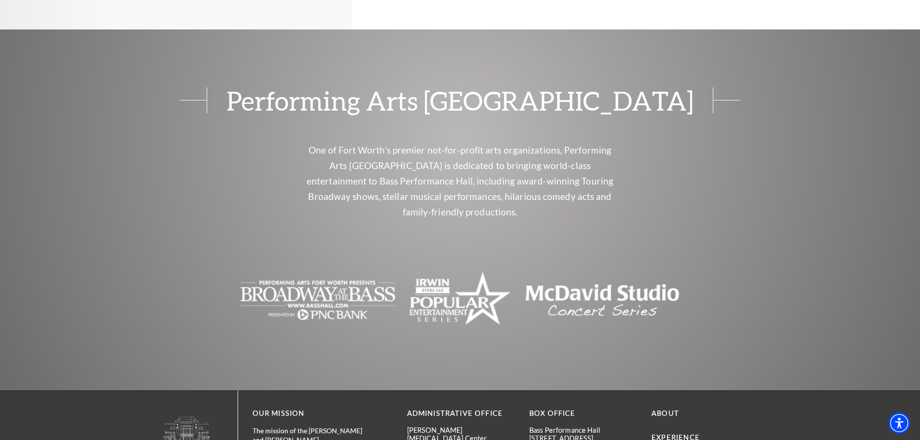
scroll to position [822, 0]
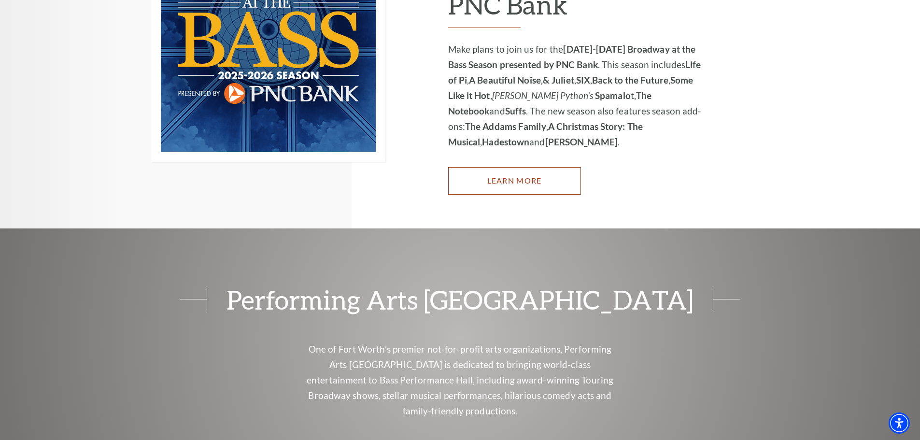
click at [507, 167] on link "Learn More" at bounding box center [514, 180] width 133 height 27
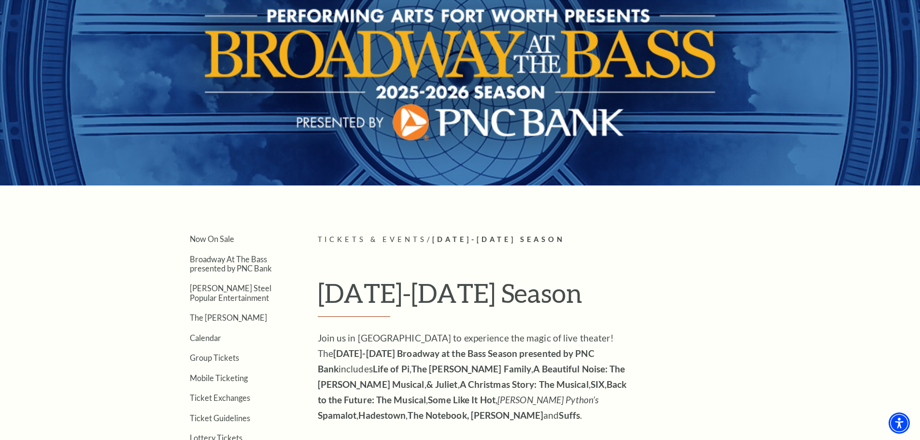
scroll to position [193, 0]
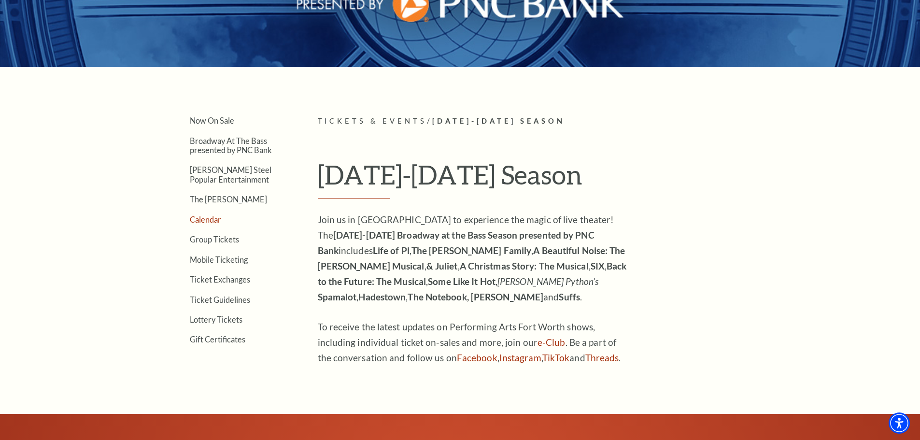
click at [199, 222] on link "Calendar" at bounding box center [205, 219] width 31 height 9
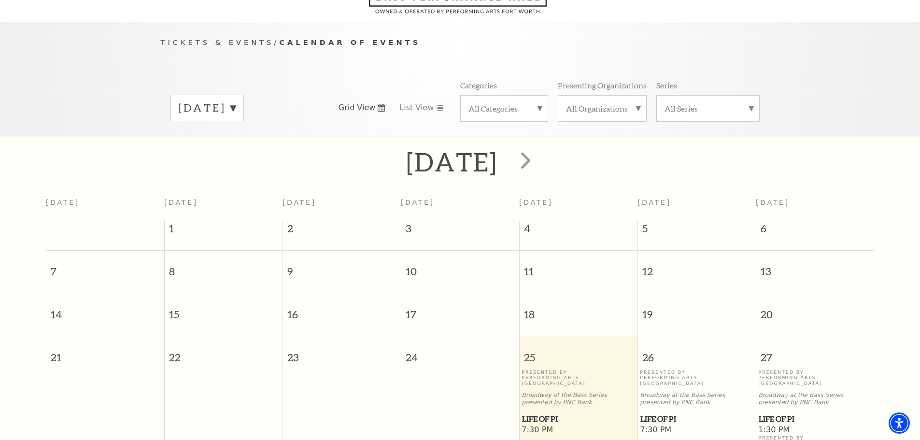
scroll to position [85, 0]
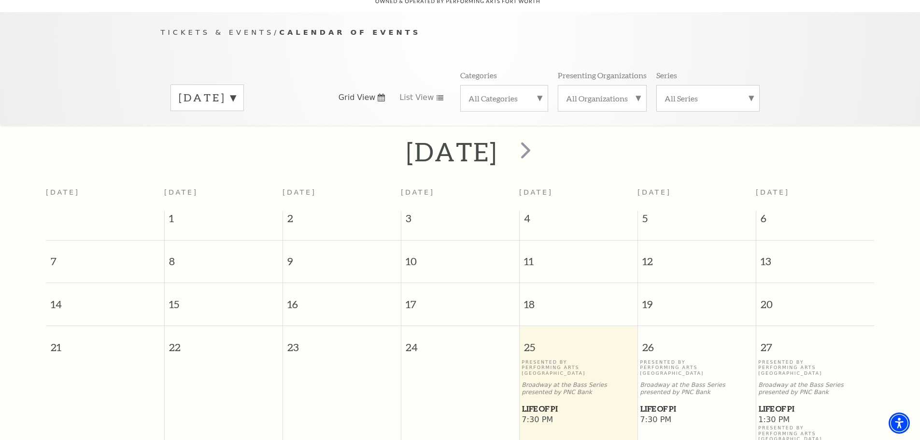
click at [236, 90] on label "[DATE]" at bounding box center [207, 97] width 57 height 15
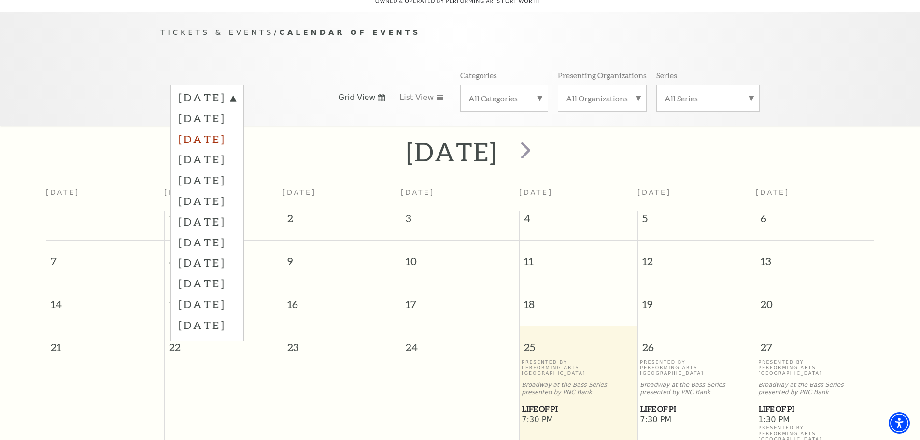
click at [220, 128] on label "[DATE]" at bounding box center [207, 138] width 57 height 21
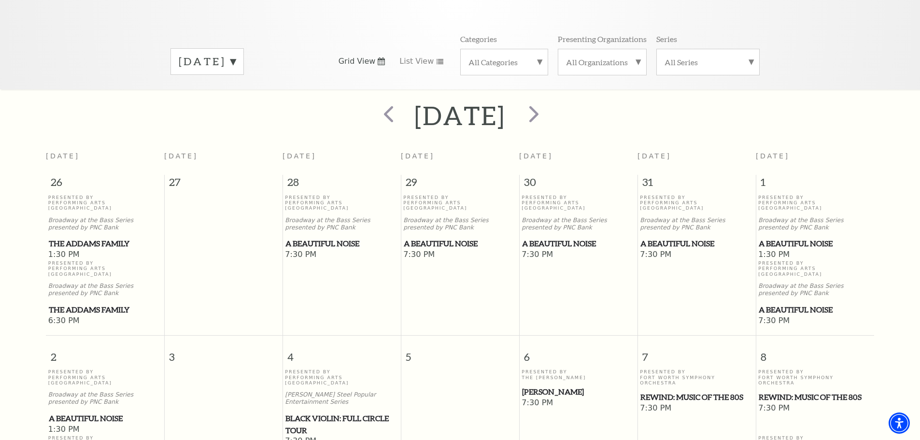
scroll to position [134, 0]
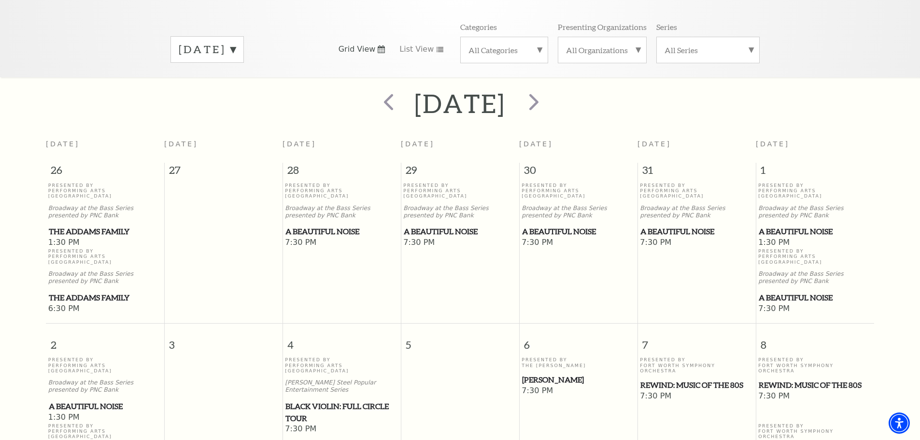
click at [669, 225] on span "A Beautiful Noise" at bounding box center [696, 231] width 112 height 12
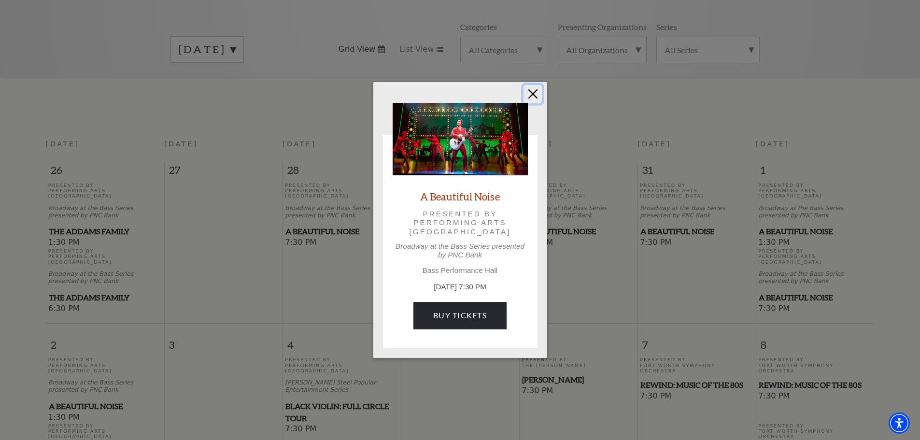
click at [531, 93] on button "Close" at bounding box center [532, 94] width 18 height 18
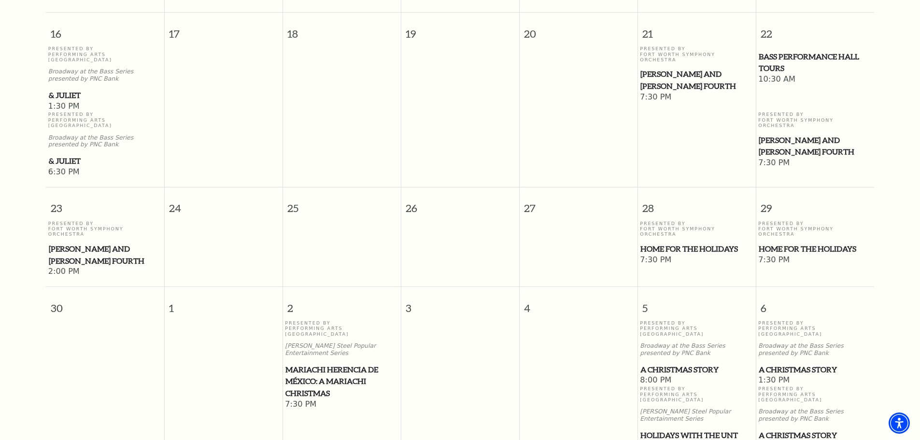
scroll to position [906, 0]
